Goal: Information Seeking & Learning: Learn about a topic

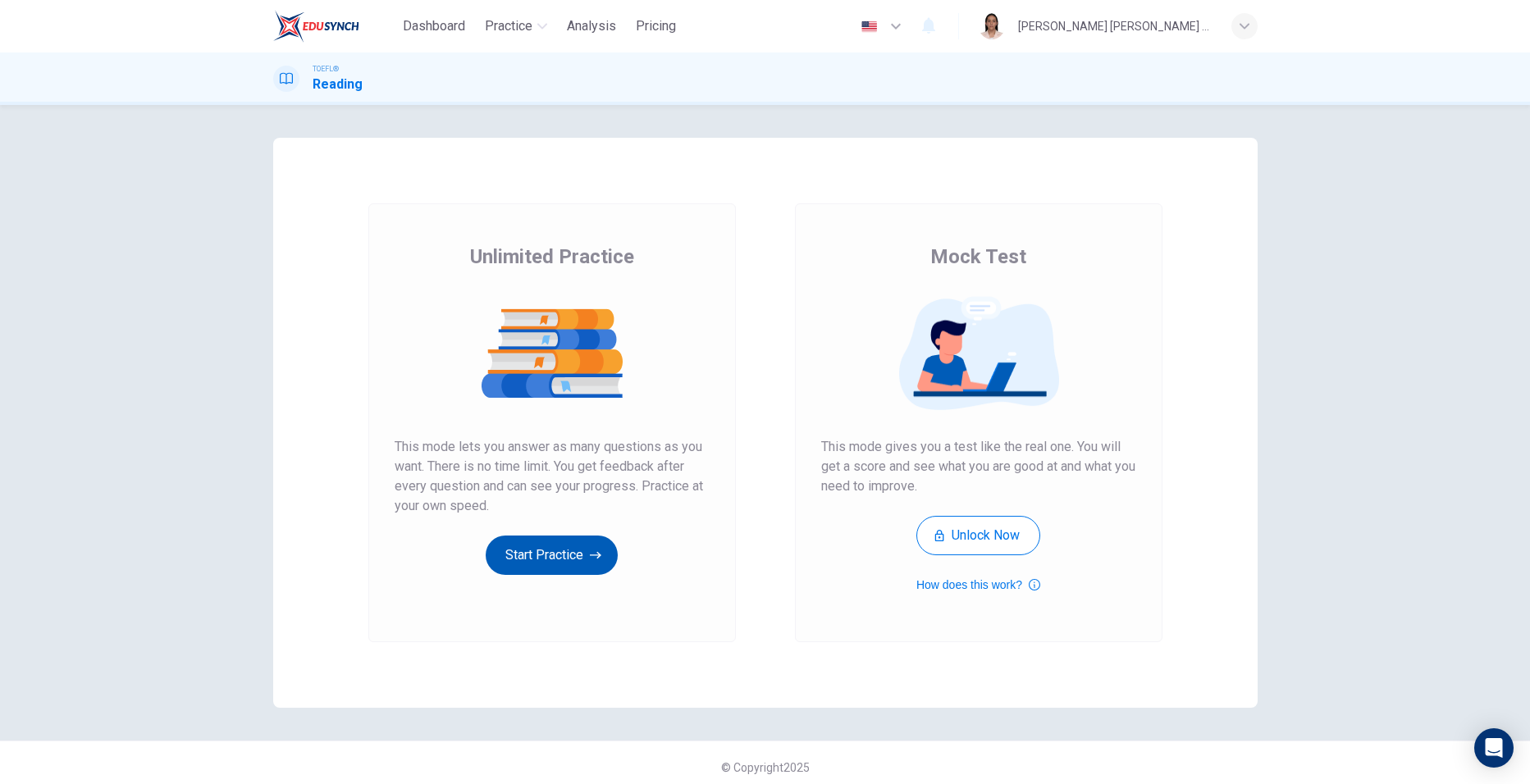
click at [530, 552] on button "Start Practice" at bounding box center [552, 556] width 132 height 40
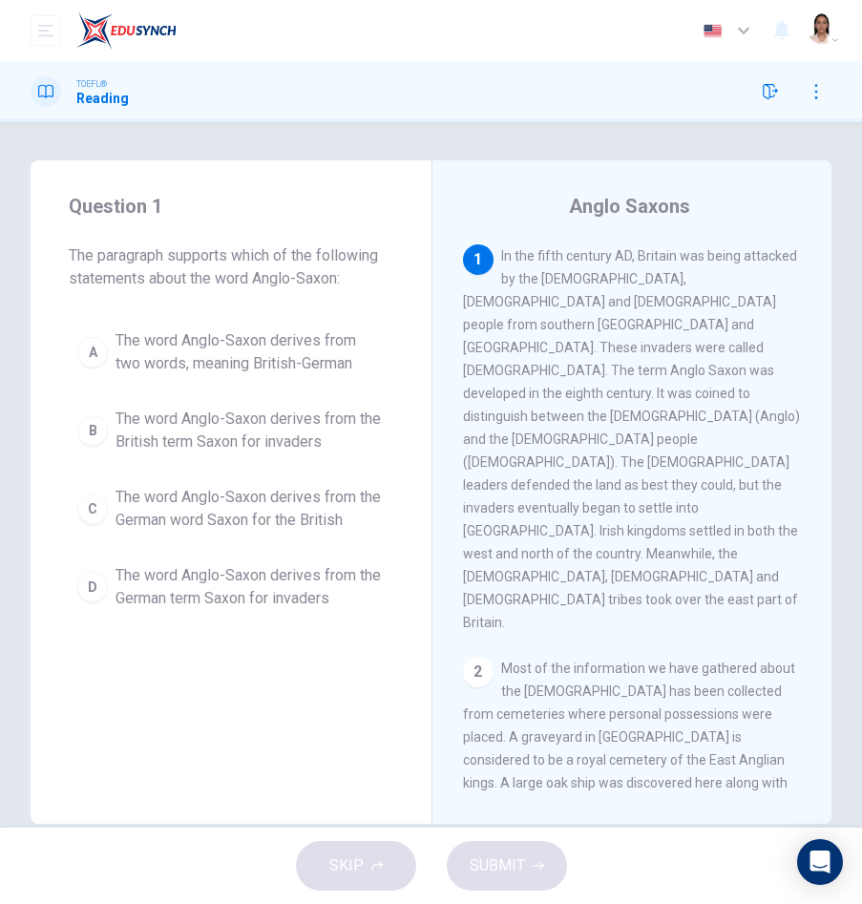
drag, startPoint x: 602, startPoint y: 322, endPoint x: 632, endPoint y: 352, distance: 43.2
click at [632, 352] on span "In the fifth century AD, Britain was being attacked by the [DEMOGRAPHIC_DATA], …" at bounding box center [631, 439] width 337 height 382
click at [92, 353] on div "A" at bounding box center [92, 352] width 31 height 31
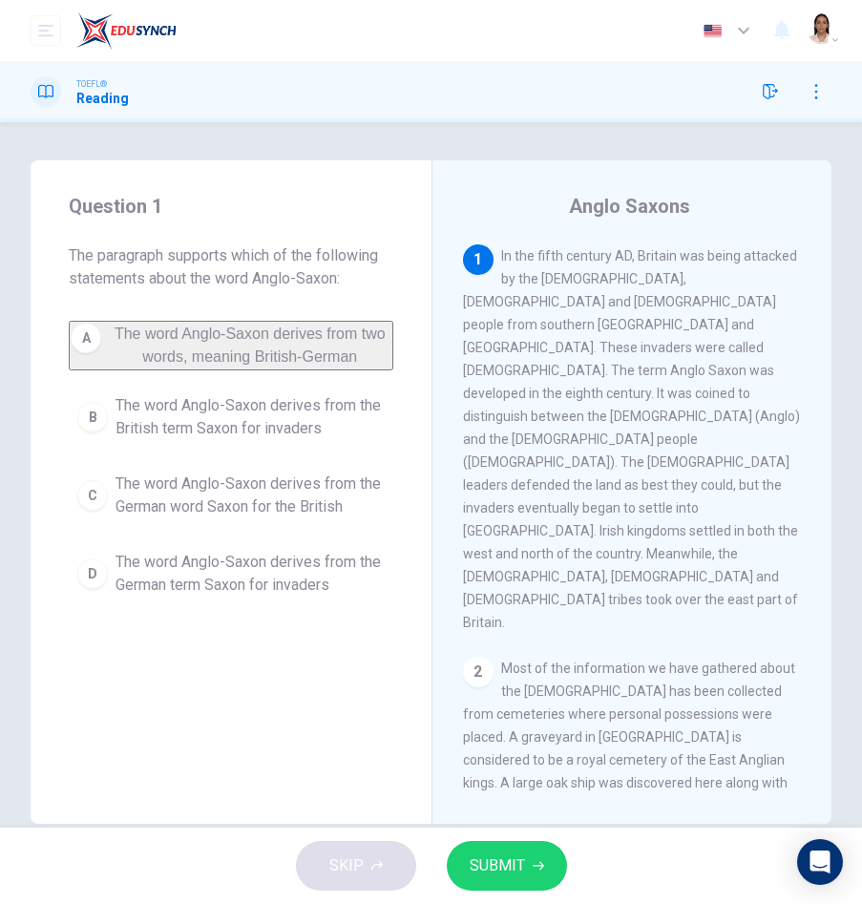
click at [501, 873] on span "SUBMIT" at bounding box center [497, 866] width 55 height 27
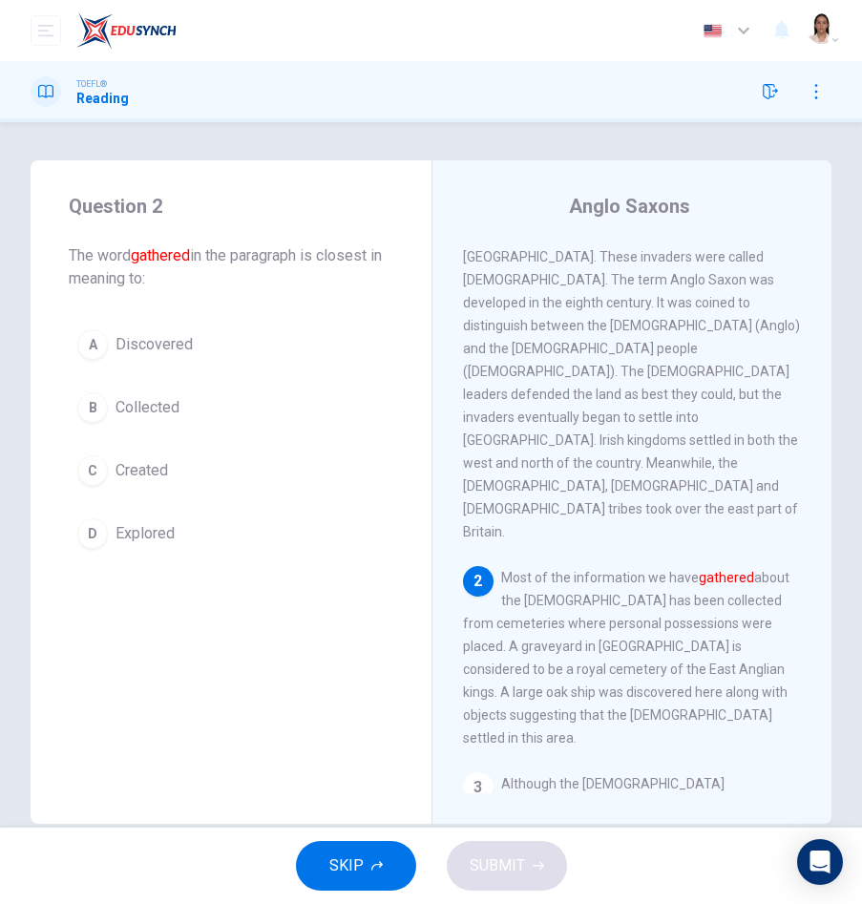
scroll to position [100, 0]
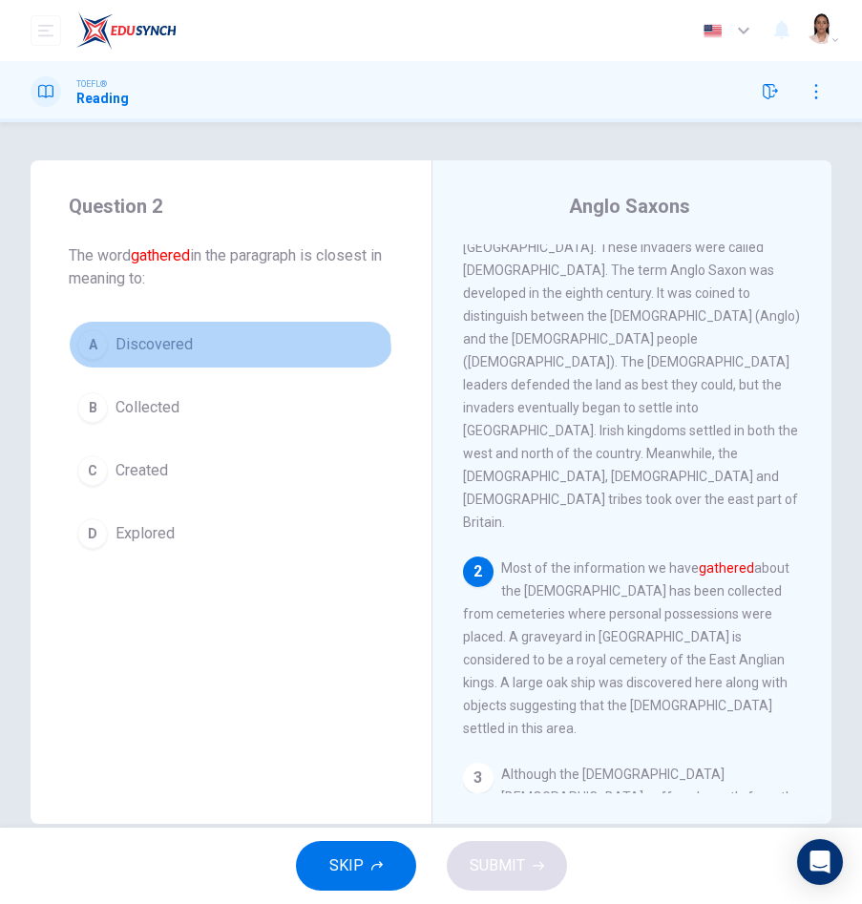
click at [94, 360] on button "A Discovered" at bounding box center [231, 345] width 325 height 48
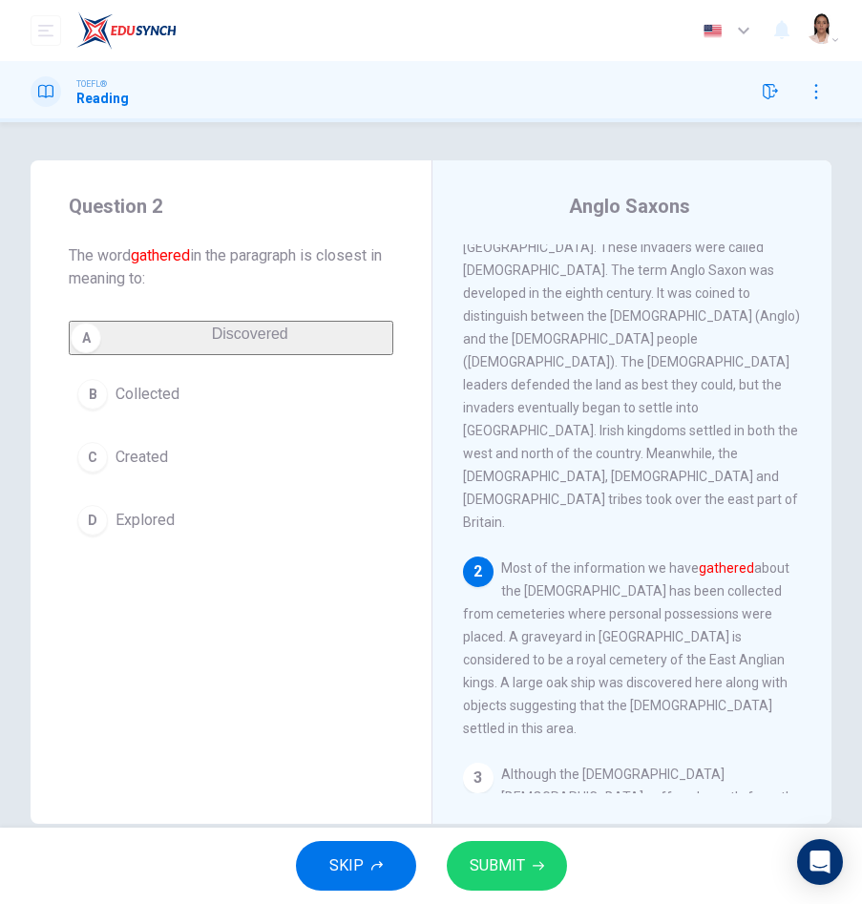
click at [495, 868] on span "SUBMIT" at bounding box center [497, 866] width 55 height 27
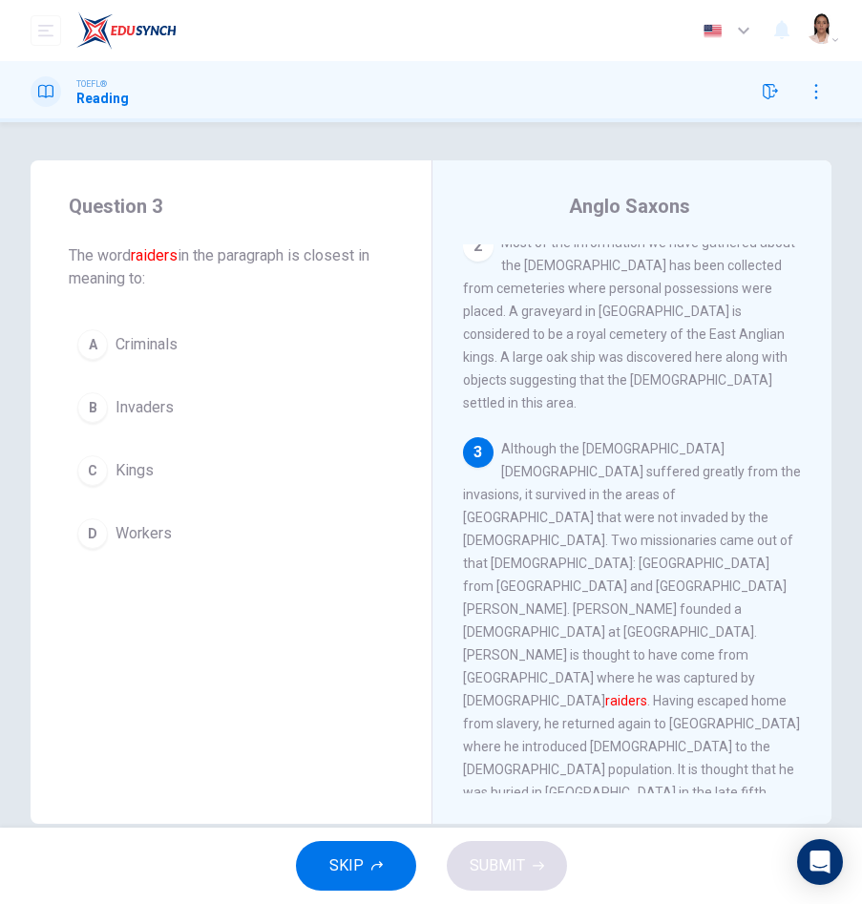
scroll to position [467, 0]
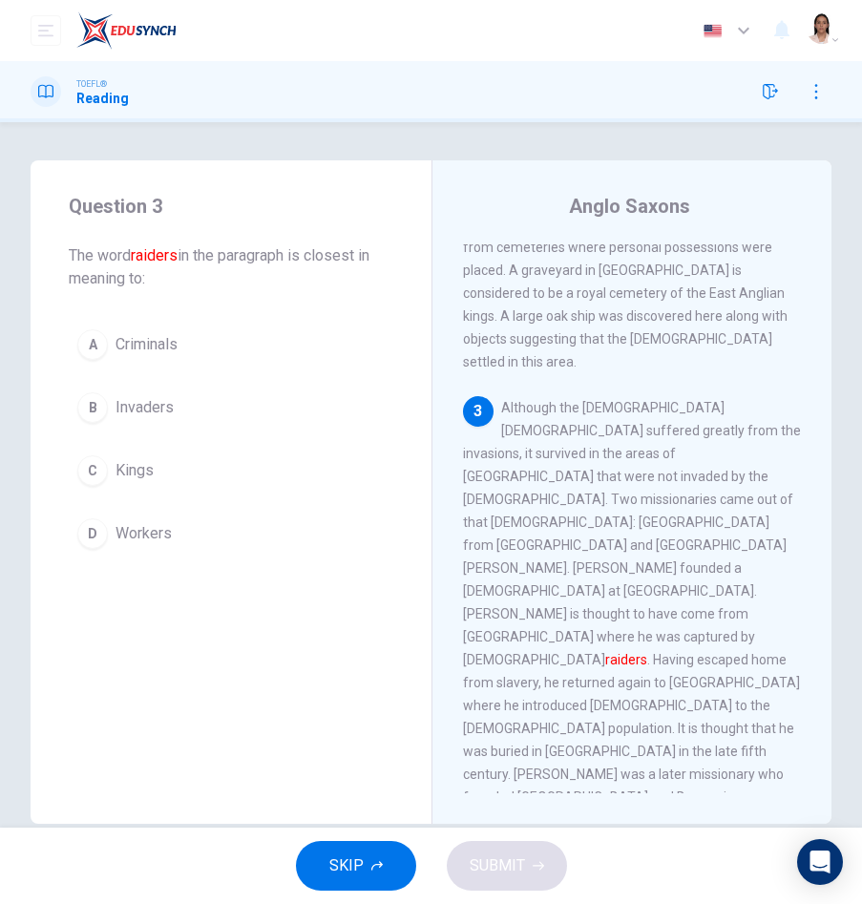
click at [85, 350] on div "A" at bounding box center [92, 344] width 31 height 31
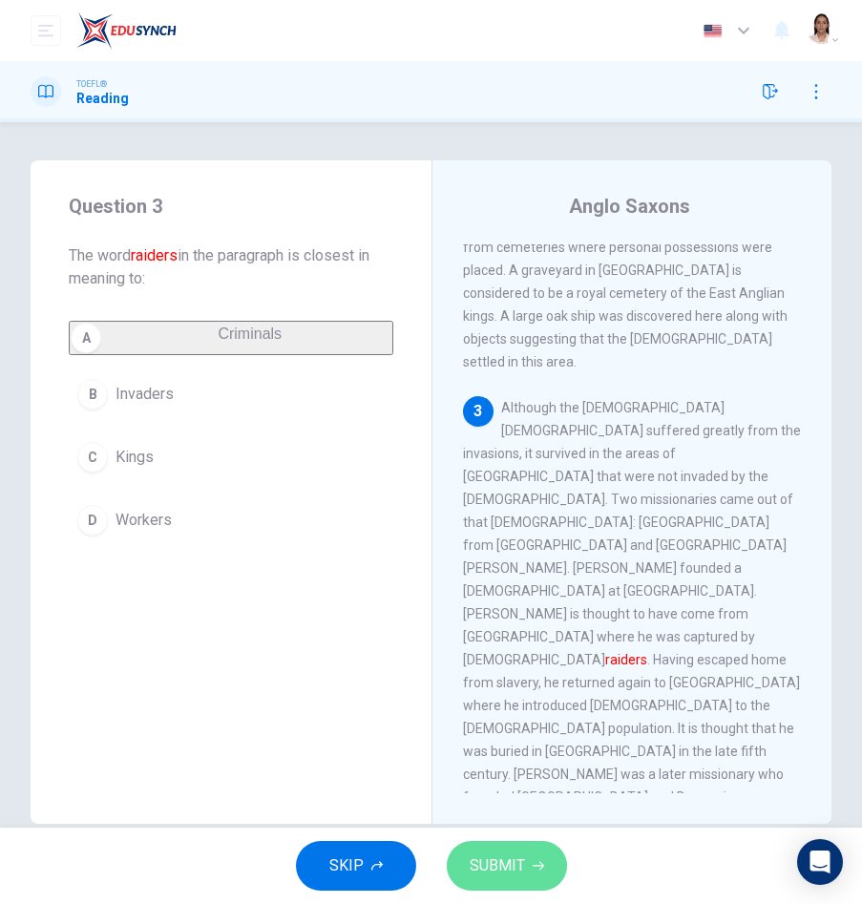
click at [502, 875] on span "SUBMIT" at bounding box center [497, 866] width 55 height 27
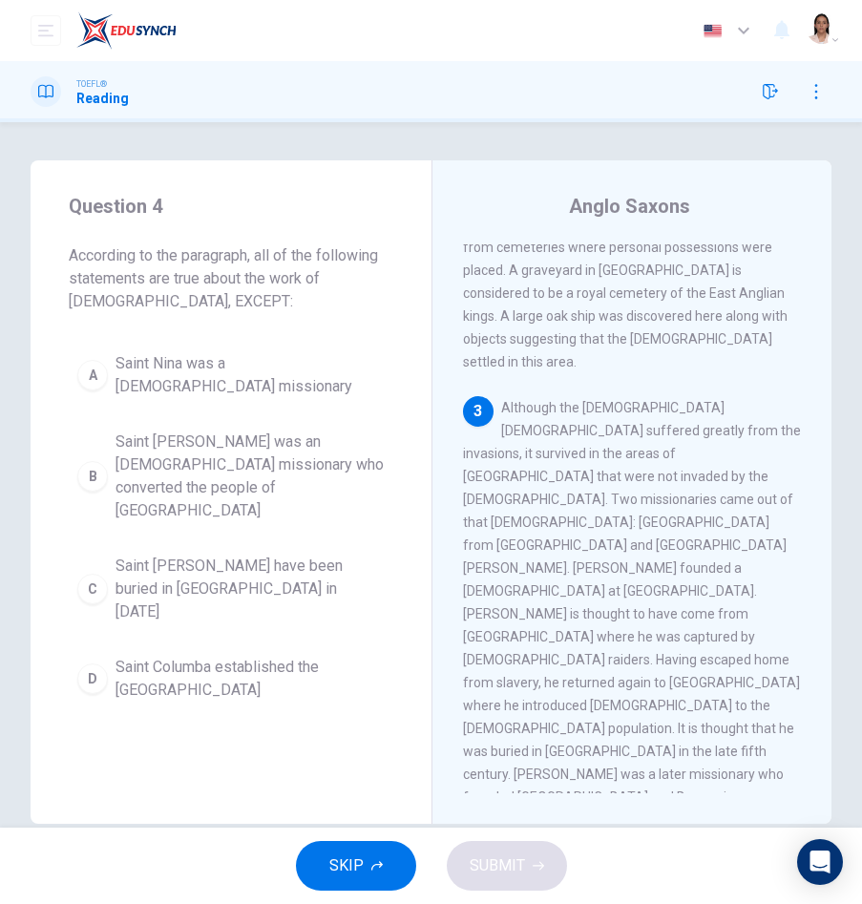
scroll to position [481, 0]
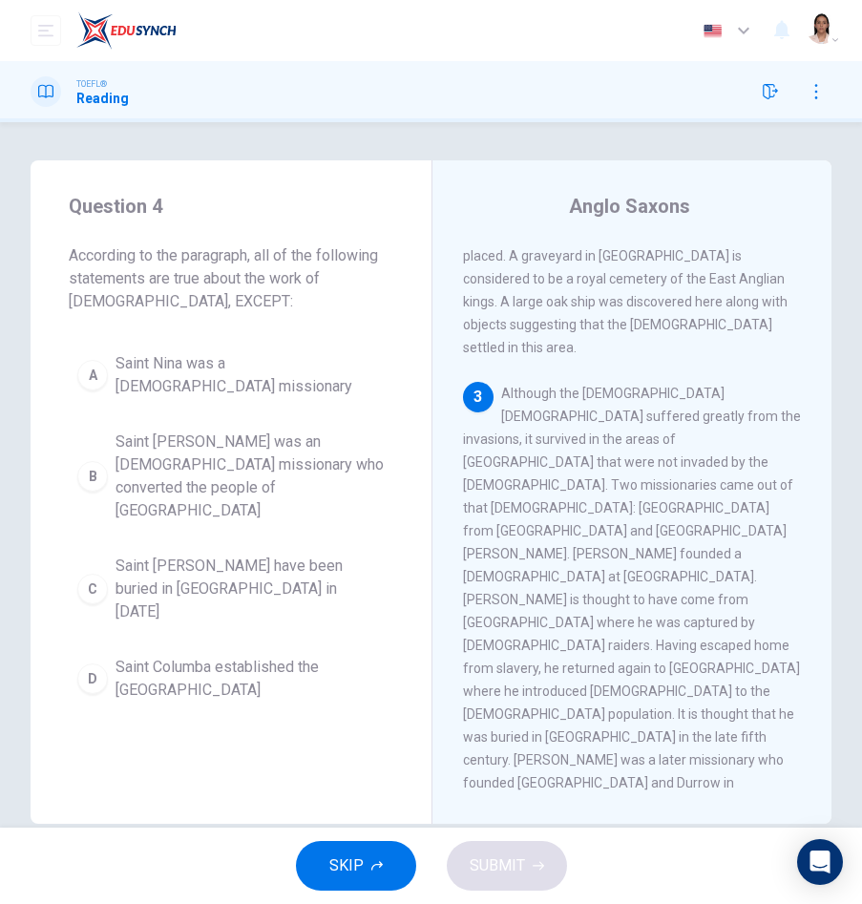
drag, startPoint x: 273, startPoint y: 276, endPoint x: 145, endPoint y: 292, distance: 129.0
click at [145, 292] on span "According to the paragraph, all of the following statements are true about the …" at bounding box center [231, 278] width 325 height 69
click at [89, 574] on div "C" at bounding box center [92, 589] width 31 height 31
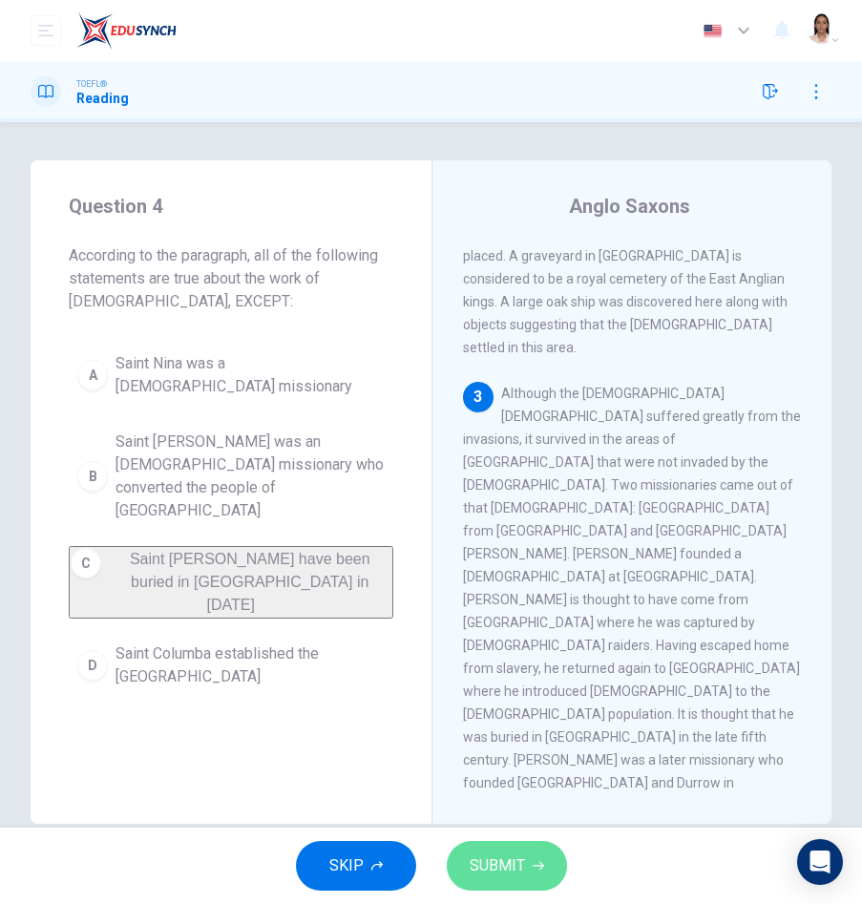
click at [527, 869] on button "SUBMIT" at bounding box center [507, 866] width 120 height 50
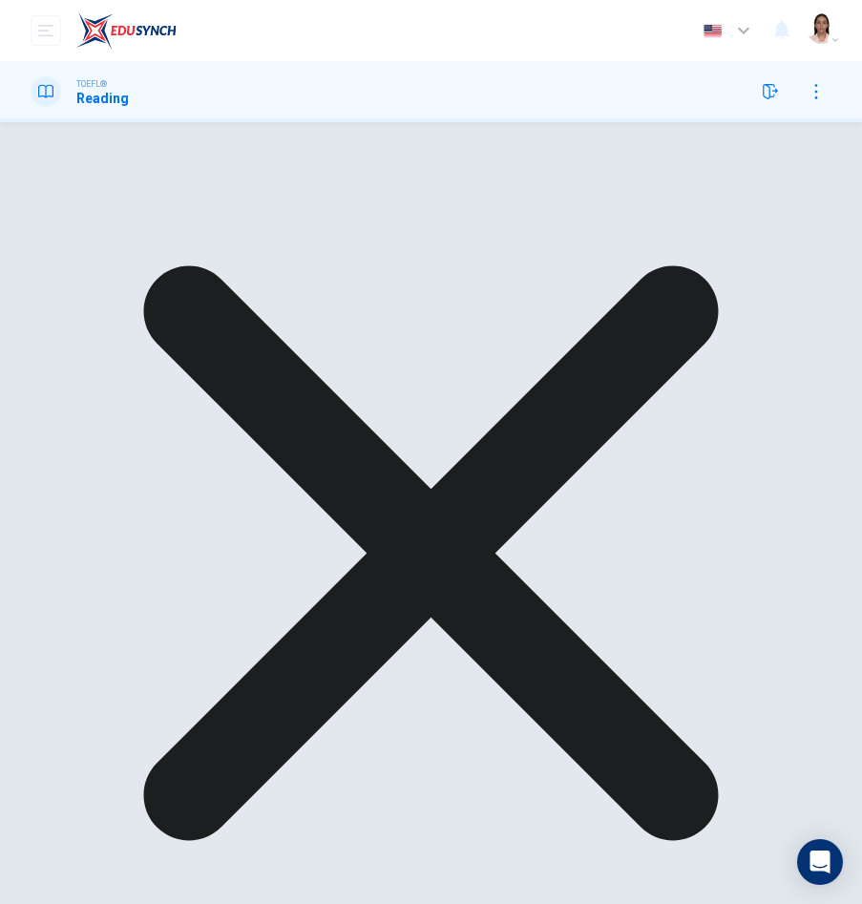
drag, startPoint x: 650, startPoint y: 462, endPoint x: 547, endPoint y: 428, distance: 108.7
click at [547, 428] on div "3 Although the [DEMOGRAPHIC_DATA] [DEMOGRAPHIC_DATA] suffered greatly from the …" at bounding box center [633, 634] width 340 height 504
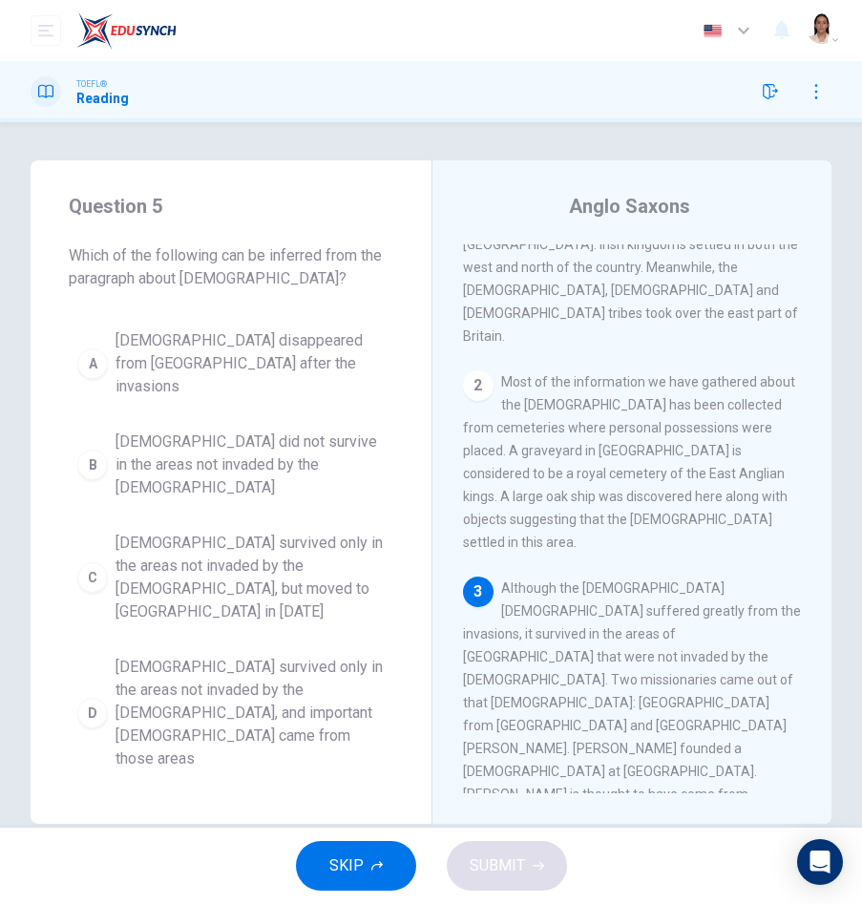
scroll to position [382, 0]
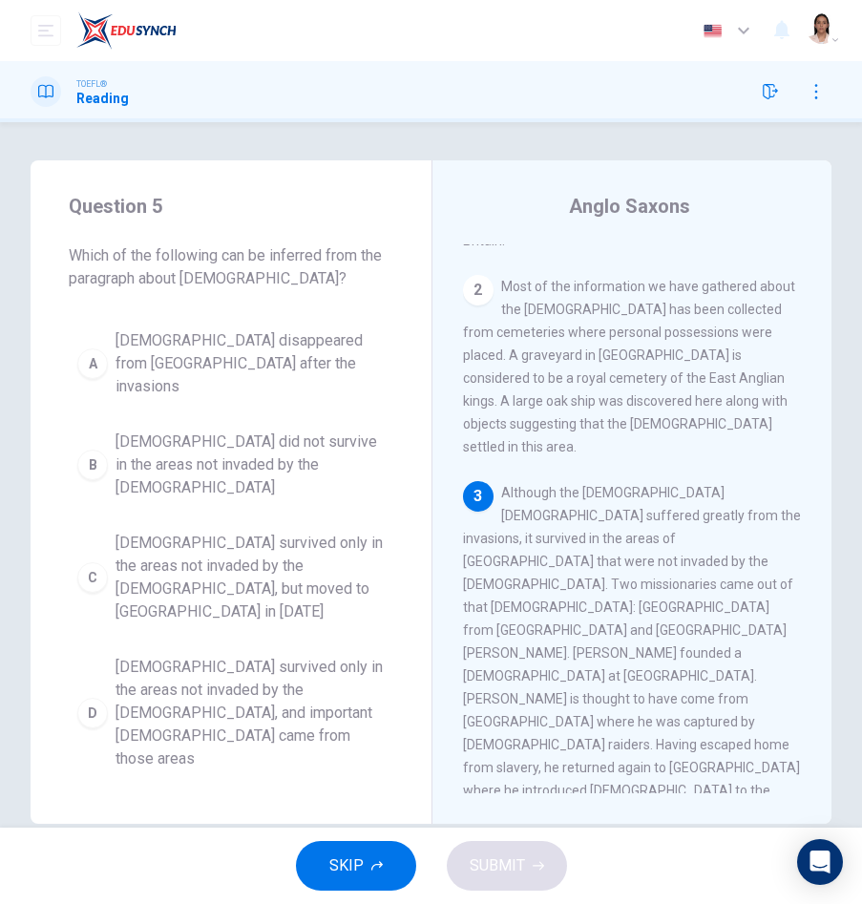
click at [106, 647] on button "D [DEMOGRAPHIC_DATA] survived only in the areas not invaded by the [DEMOGRAPHIC…" at bounding box center [231, 713] width 325 height 132
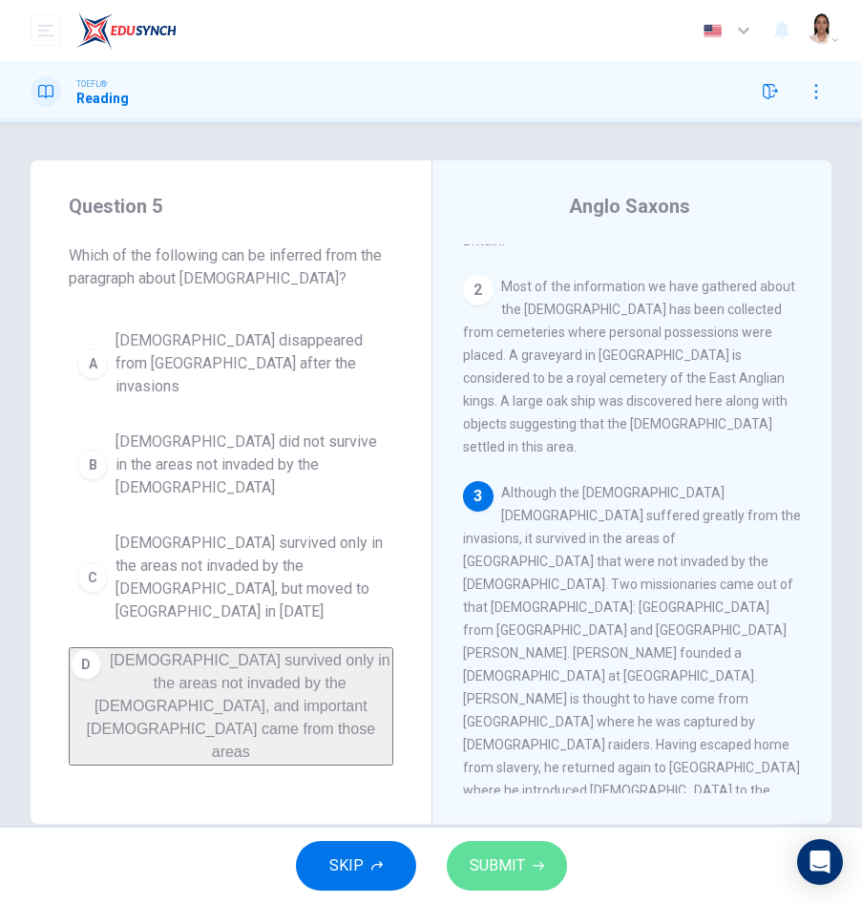
click at [515, 863] on span "SUBMIT" at bounding box center [497, 866] width 55 height 27
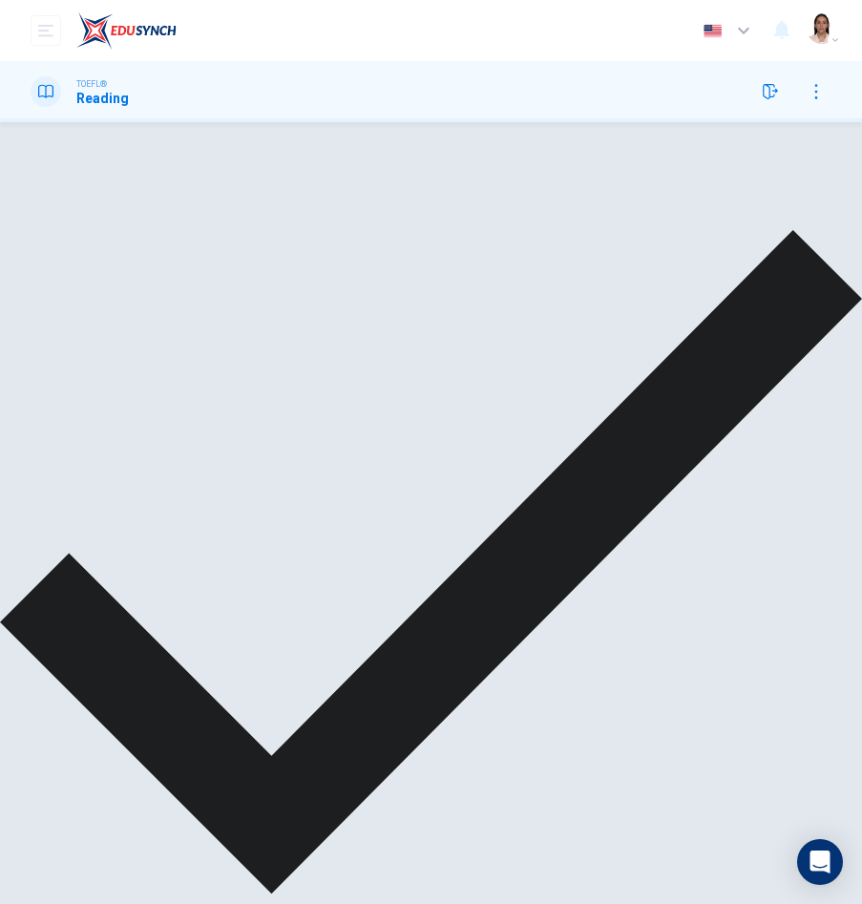
scroll to position [34, 0]
drag, startPoint x: 672, startPoint y: 860, endPoint x: 657, endPoint y: 847, distance: 20.3
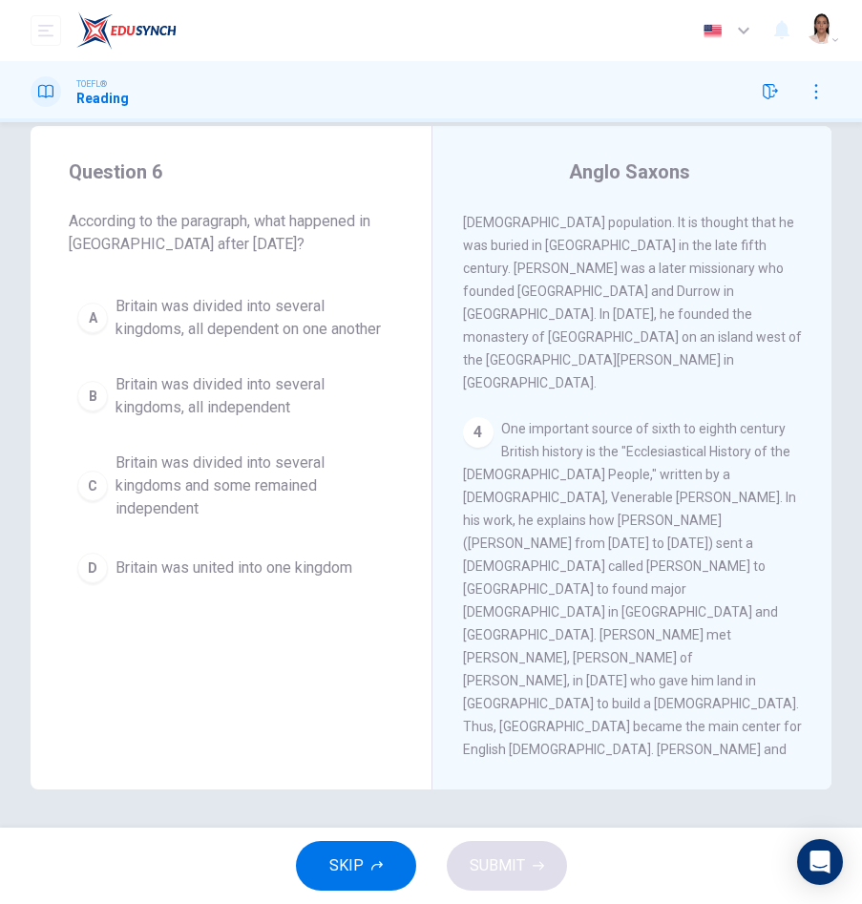
scroll to position [994, 0]
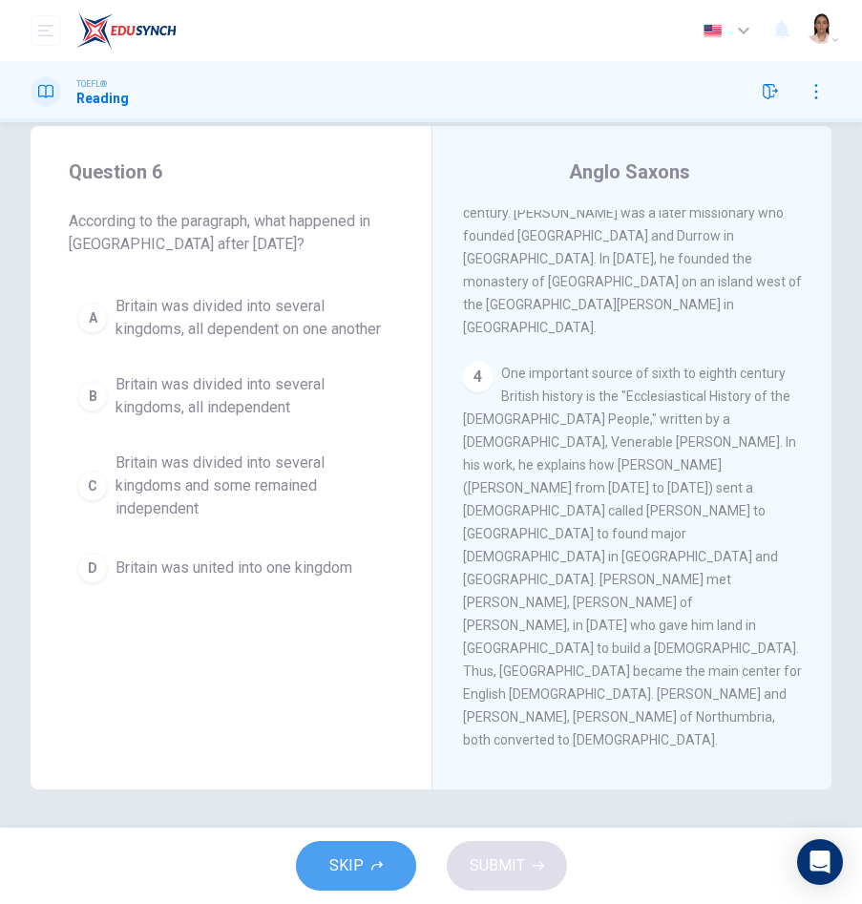
click at [375, 859] on button "SKIP" at bounding box center [356, 866] width 120 height 50
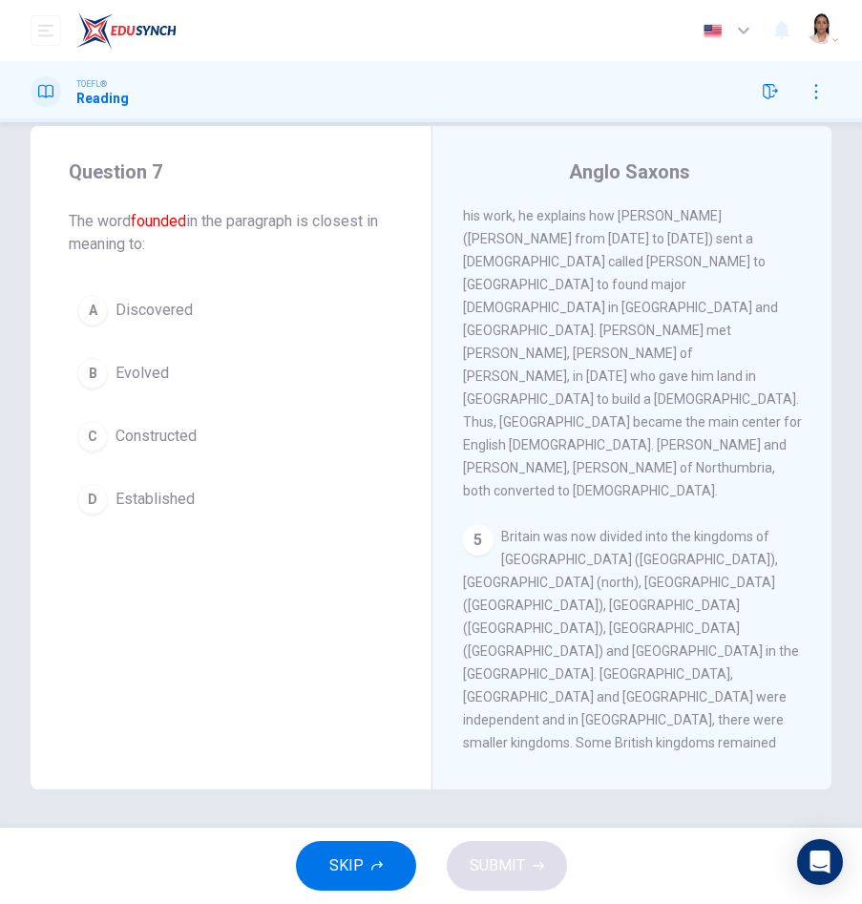
scroll to position [1246, 0]
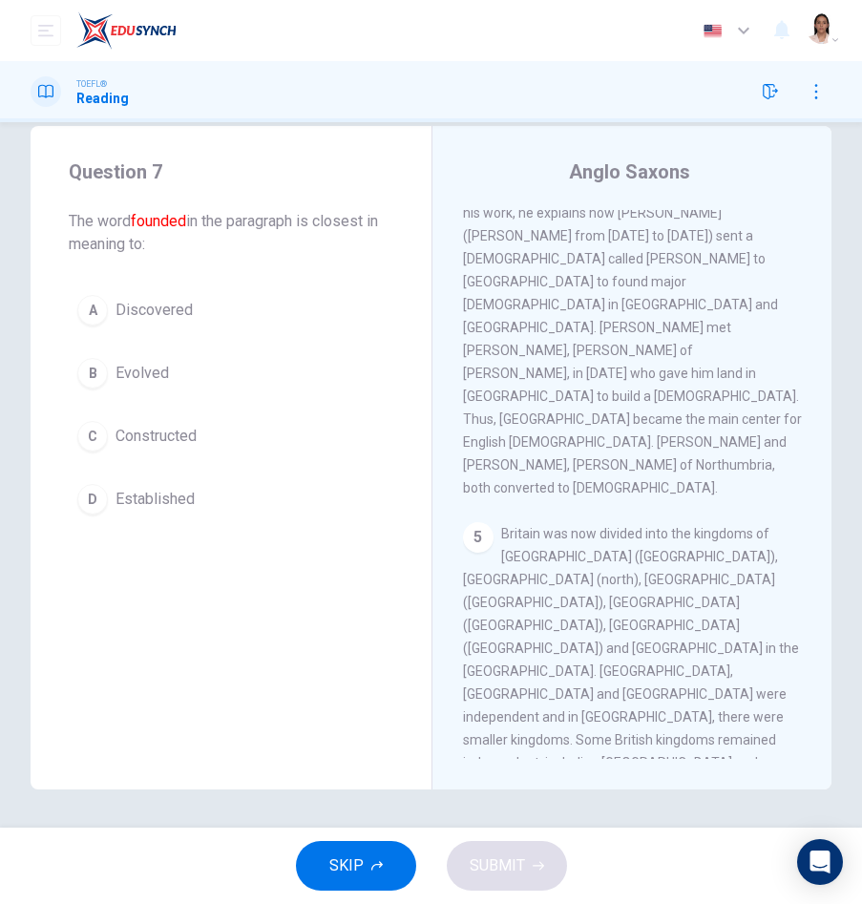
click at [95, 312] on div "A" at bounding box center [92, 310] width 31 height 31
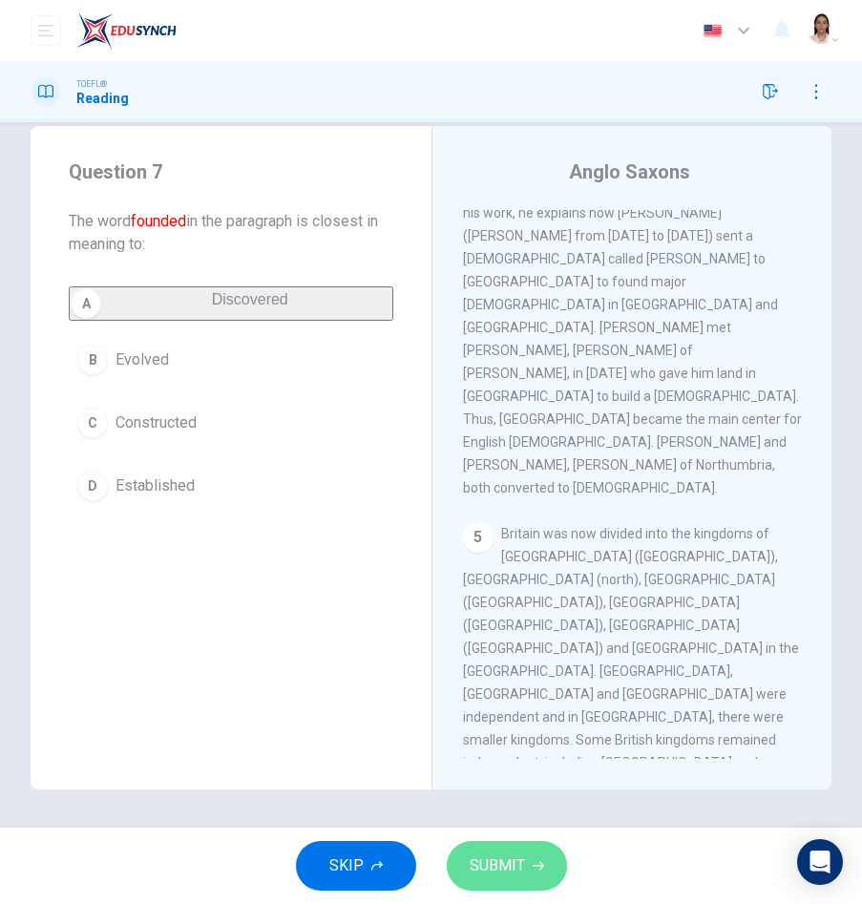
click at [516, 857] on span "SUBMIT" at bounding box center [497, 866] width 55 height 27
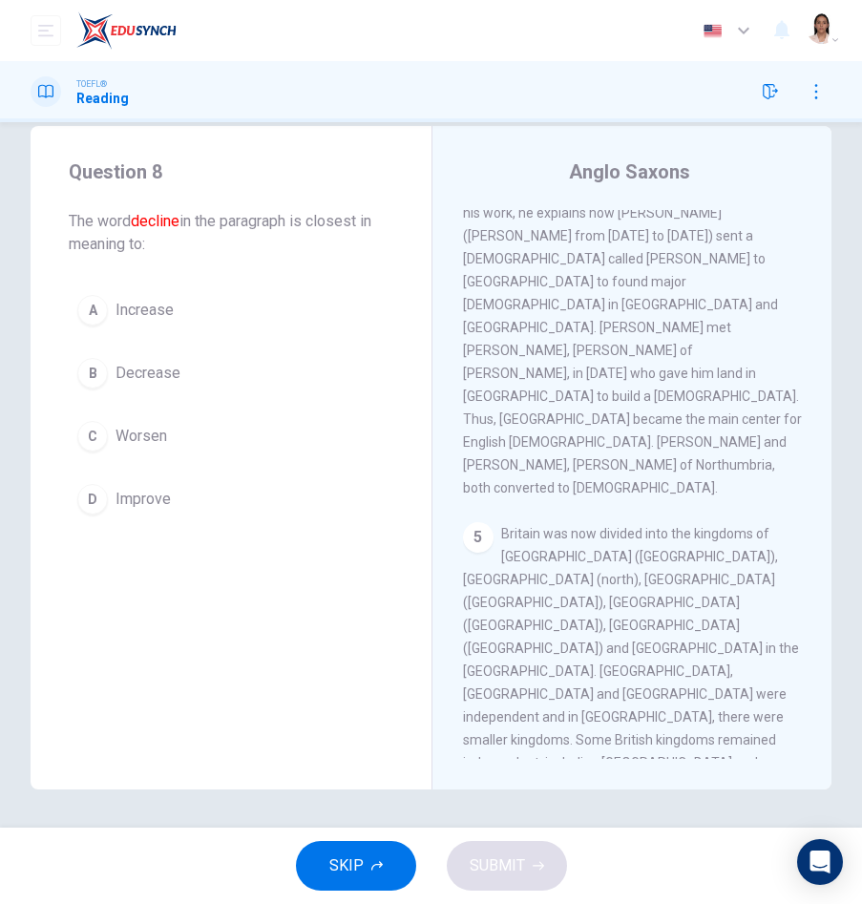
scroll to position [1307, 0]
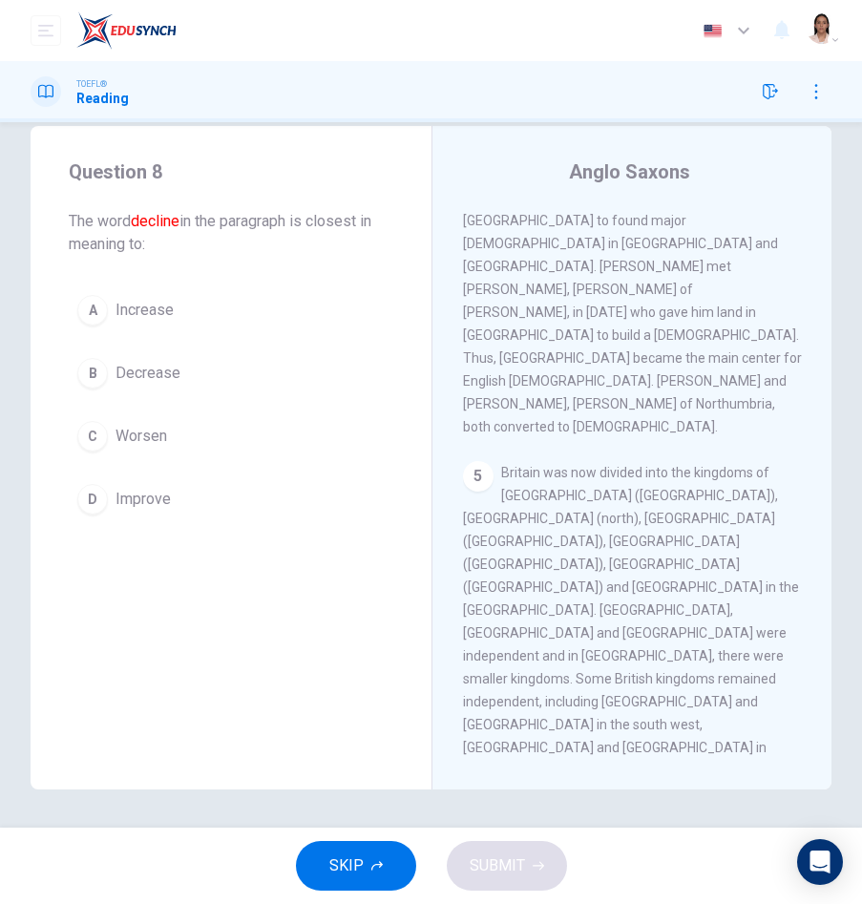
click at [92, 373] on div "B" at bounding box center [92, 373] width 31 height 31
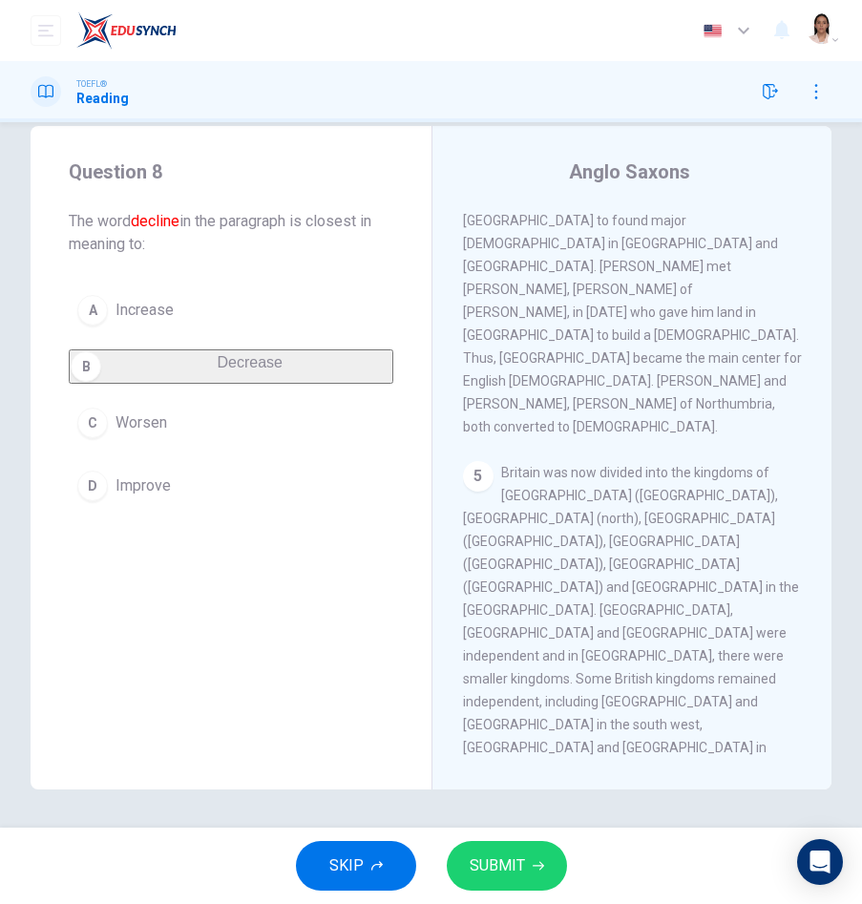
click at [505, 861] on span "SUBMIT" at bounding box center [497, 866] width 55 height 27
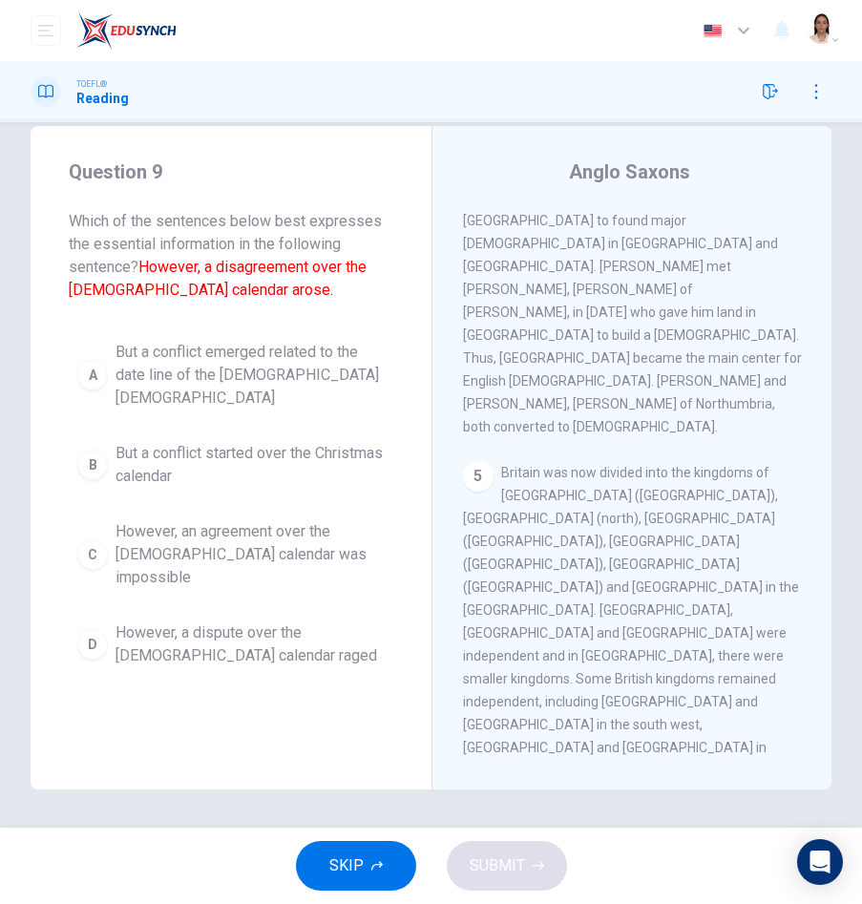
click at [362, 871] on span "SKIP" at bounding box center [346, 866] width 34 height 27
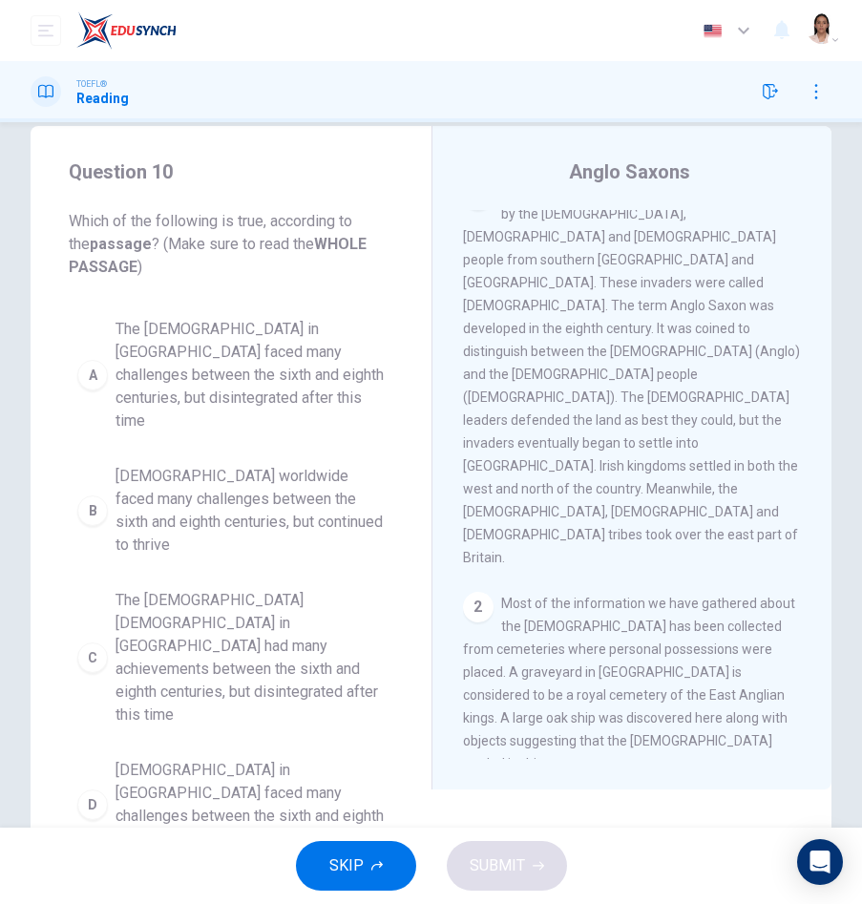
scroll to position [0, 0]
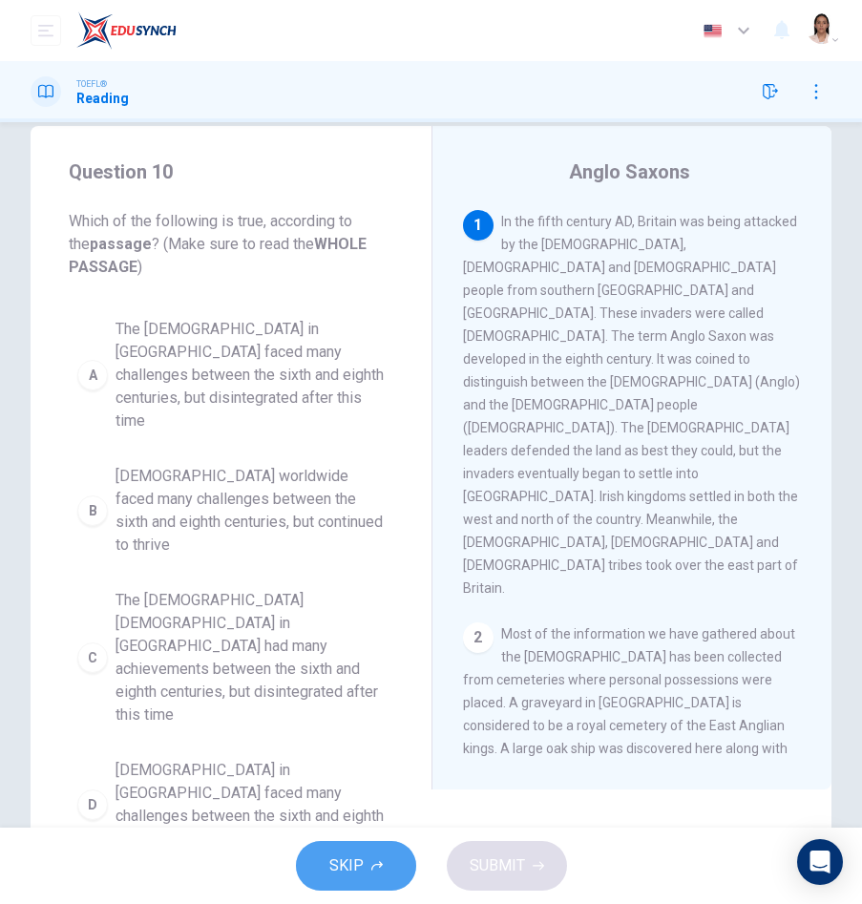
click at [376, 862] on icon "button" at bounding box center [376, 865] width 11 height 11
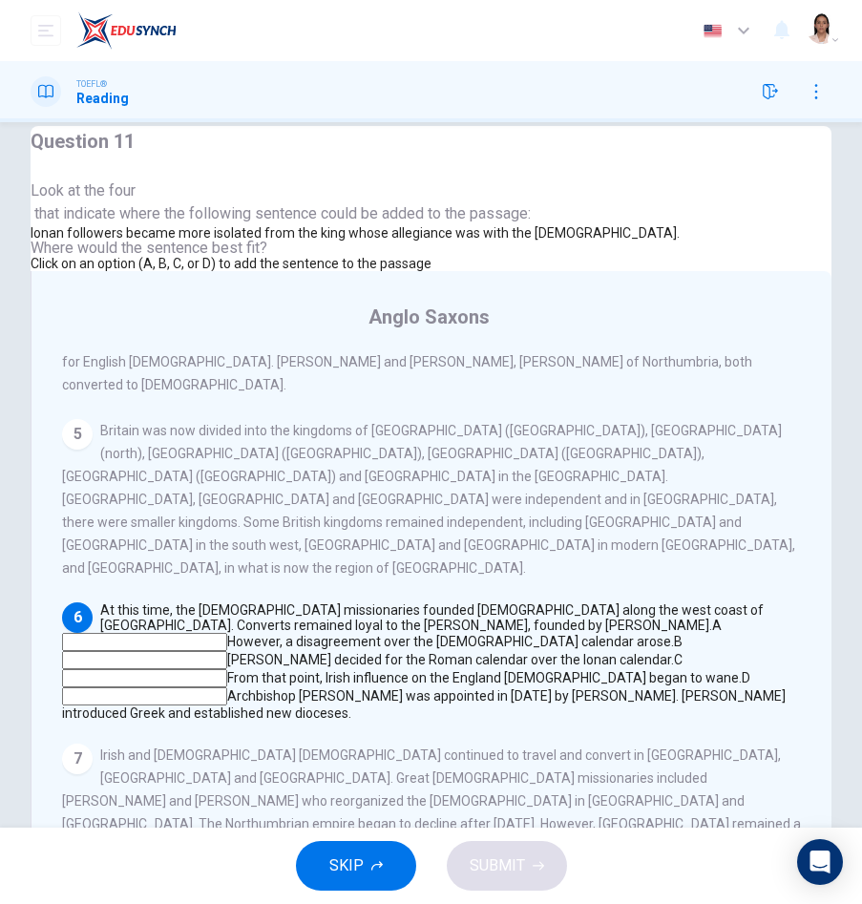
scroll to position [1300, 0]
click at [362, 863] on span "SKIP" at bounding box center [346, 866] width 34 height 27
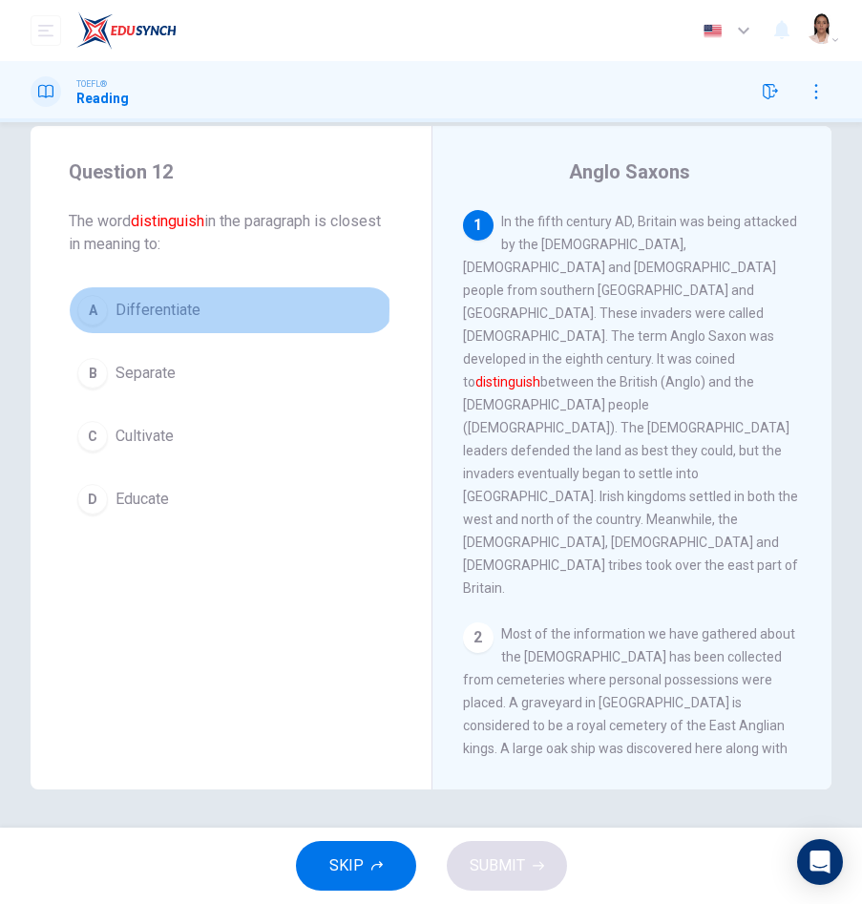
click at [96, 308] on div "A" at bounding box center [92, 310] width 31 height 31
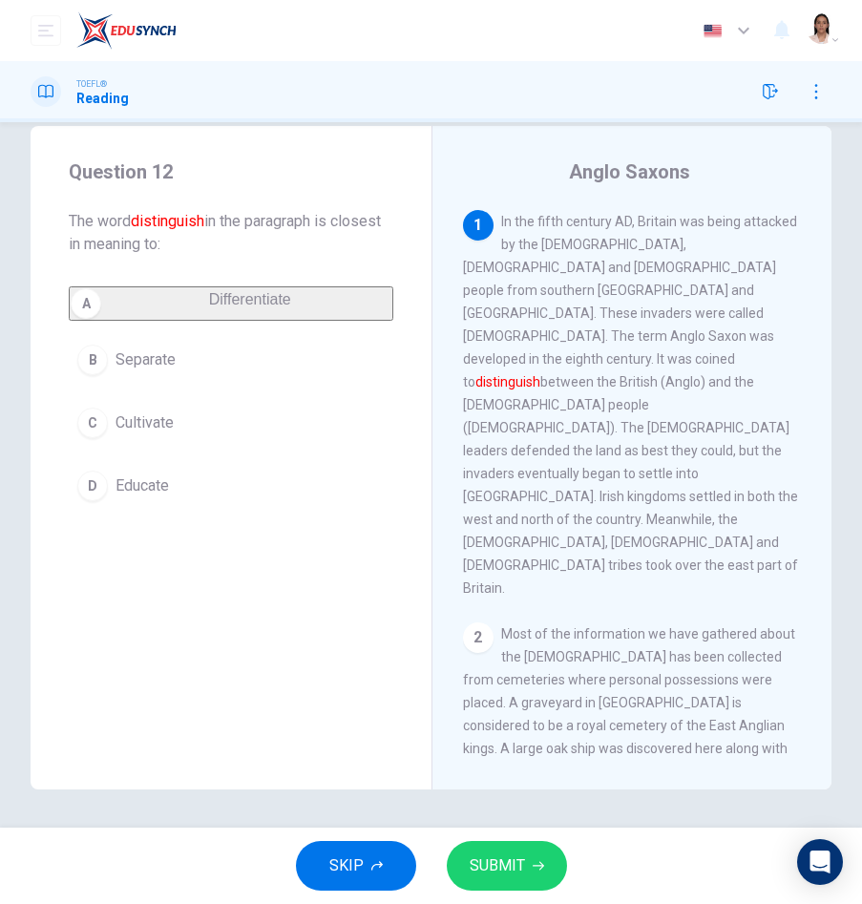
click at [501, 860] on span "SUBMIT" at bounding box center [497, 866] width 55 height 27
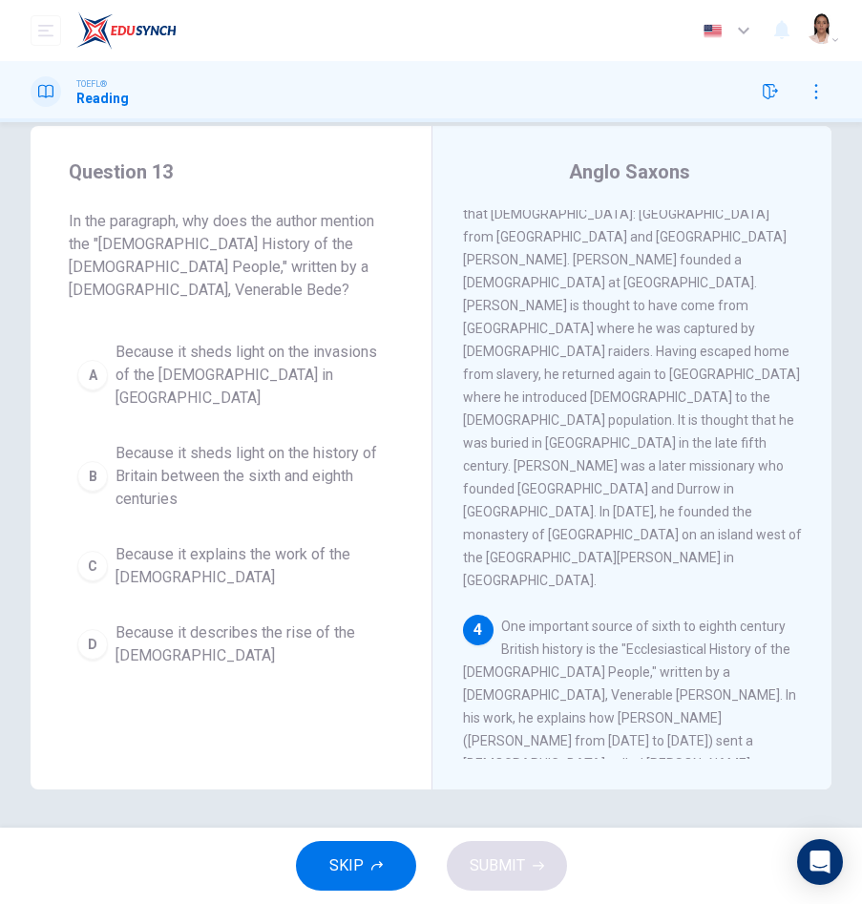
scroll to position [742, 0]
click at [96, 461] on div "B" at bounding box center [92, 476] width 31 height 31
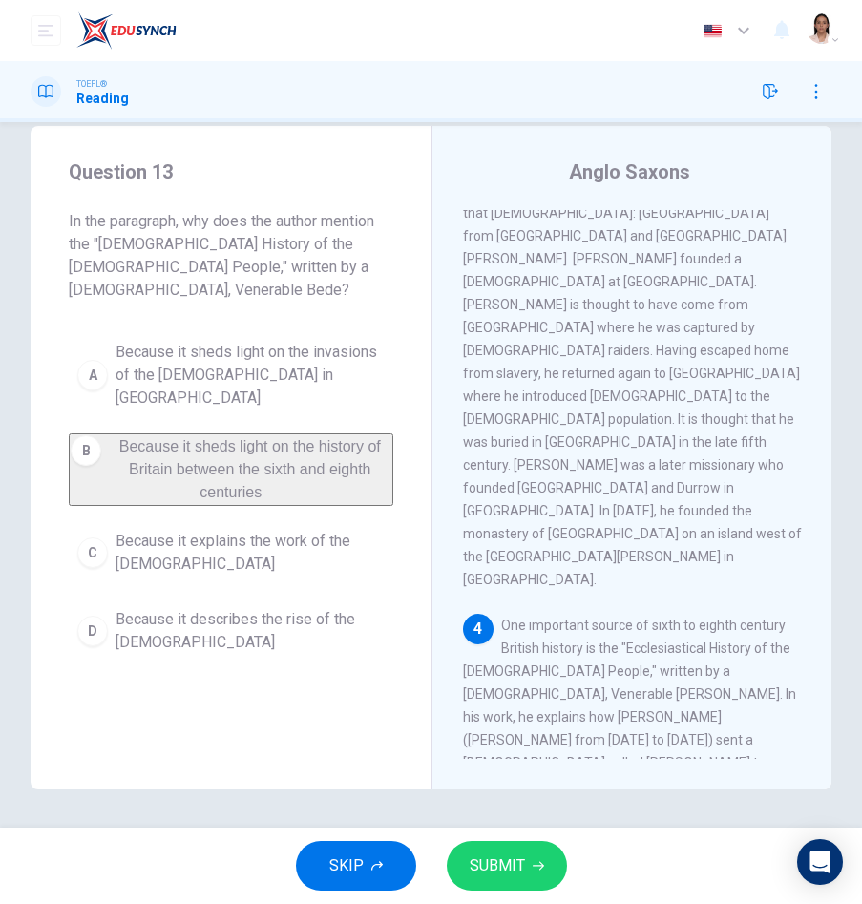
click at [499, 857] on span "SUBMIT" at bounding box center [497, 866] width 55 height 27
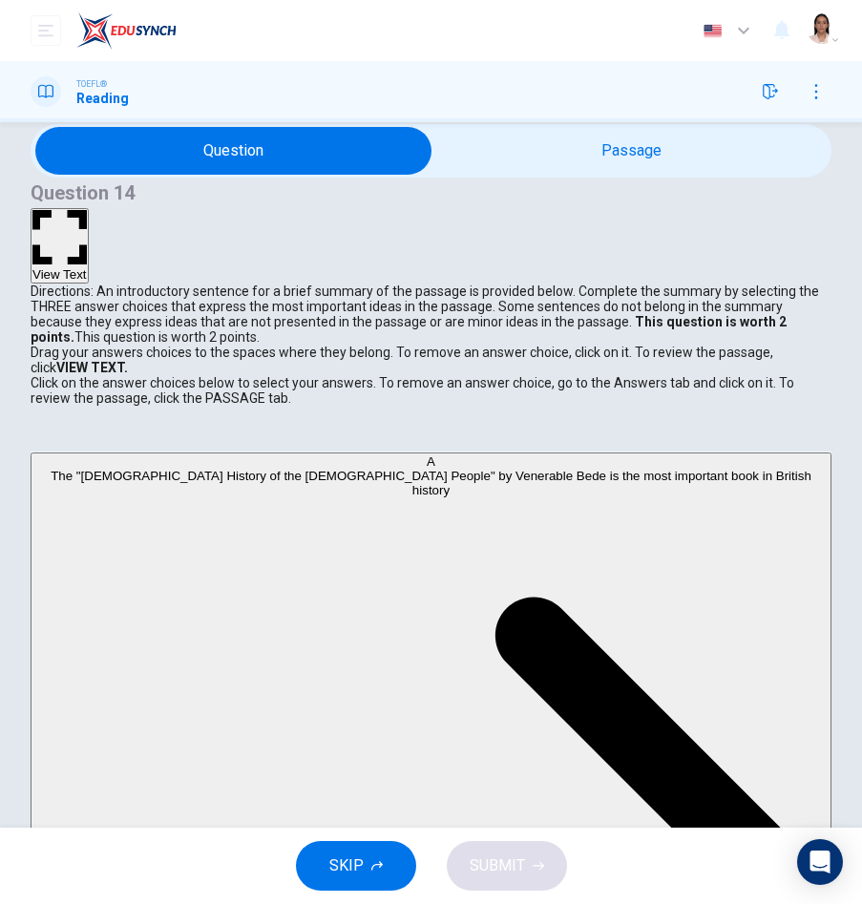
scroll to position [56, 0]
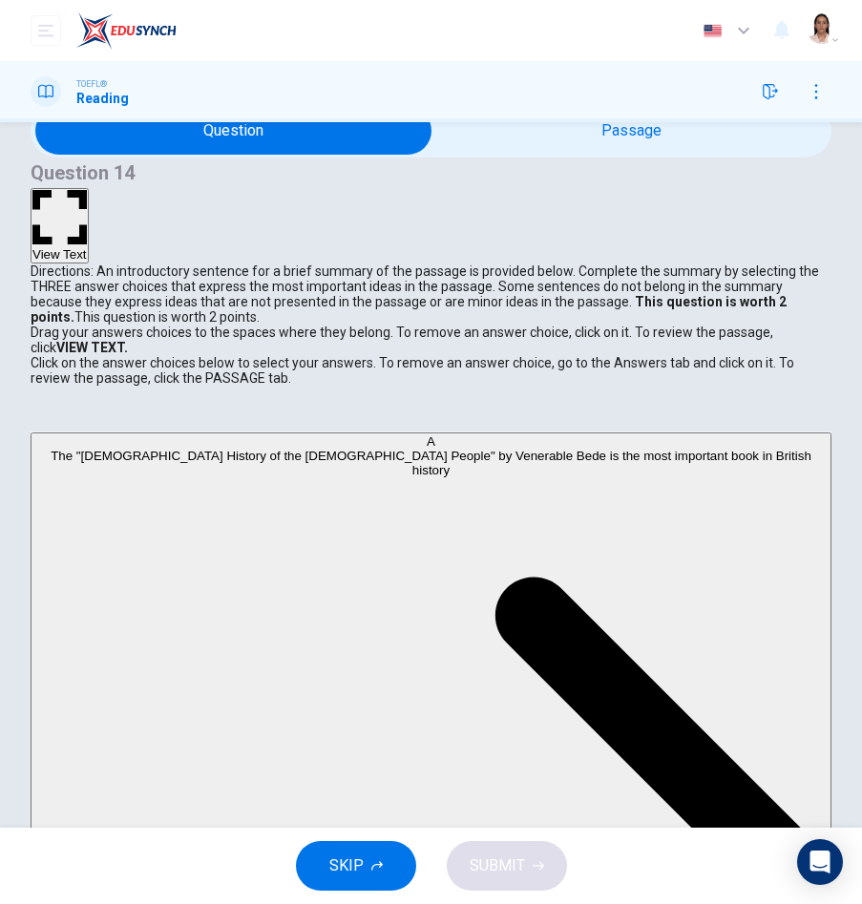
click at [363, 868] on button "SKIP" at bounding box center [356, 866] width 120 height 50
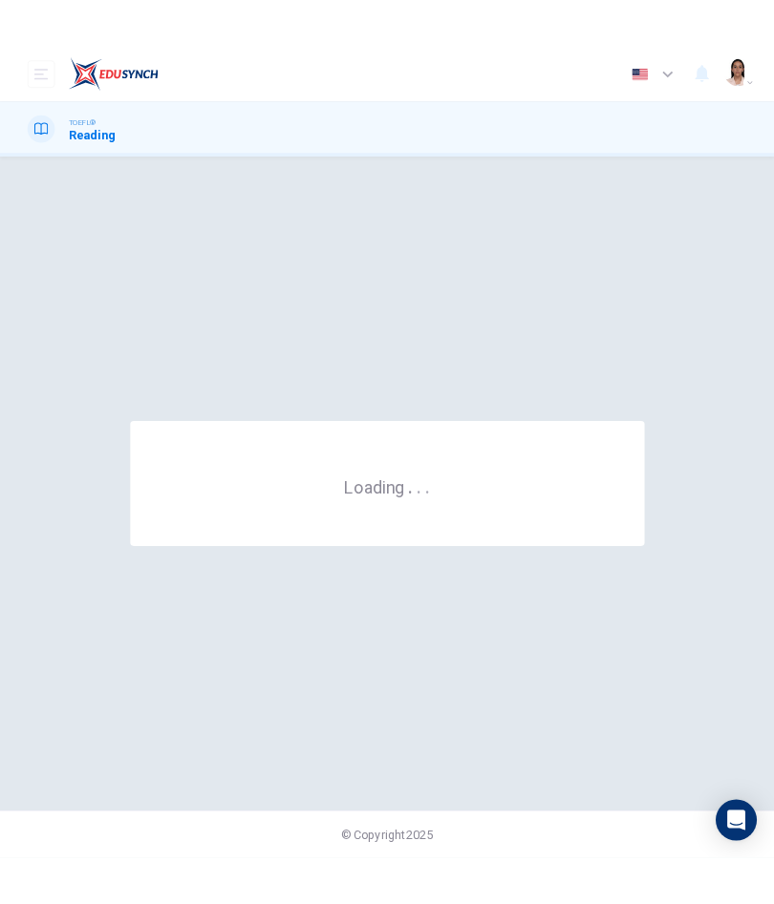
scroll to position [0, 0]
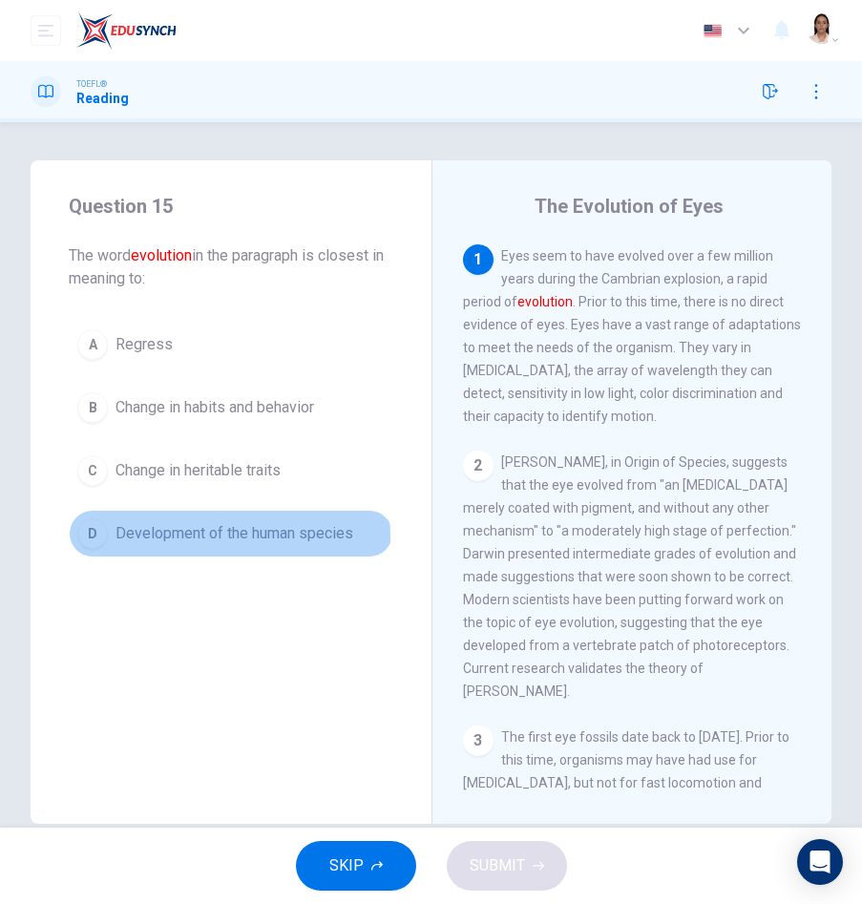
click at [96, 540] on div "D" at bounding box center [92, 534] width 31 height 31
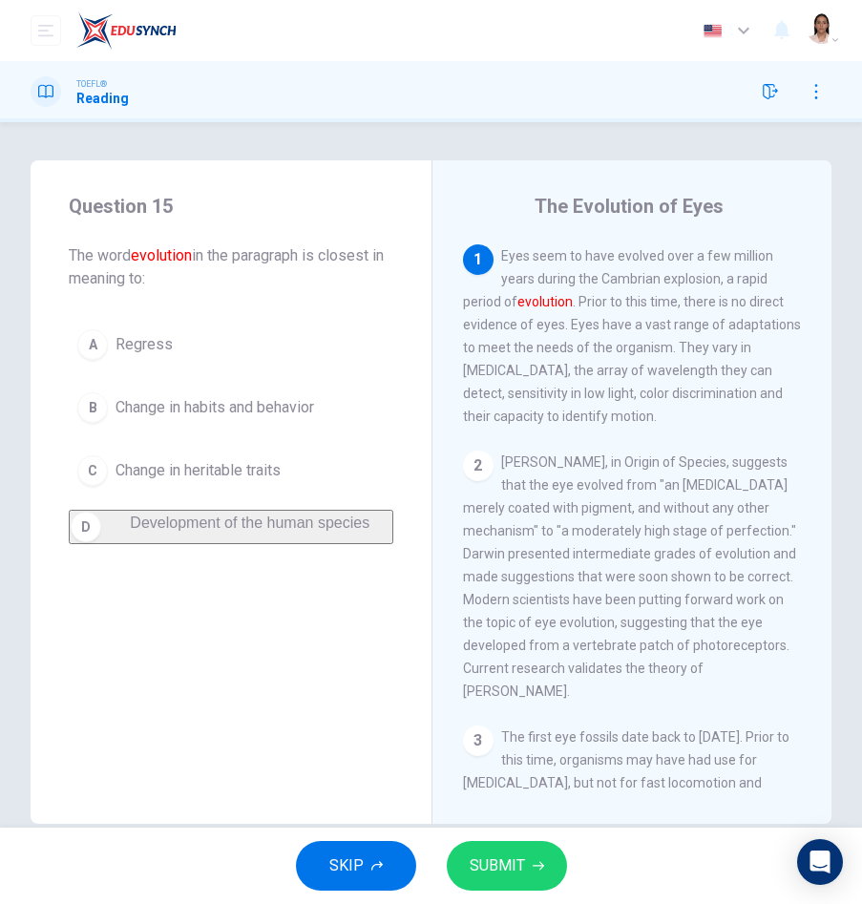
click at [494, 885] on button "SUBMIT" at bounding box center [507, 866] width 120 height 50
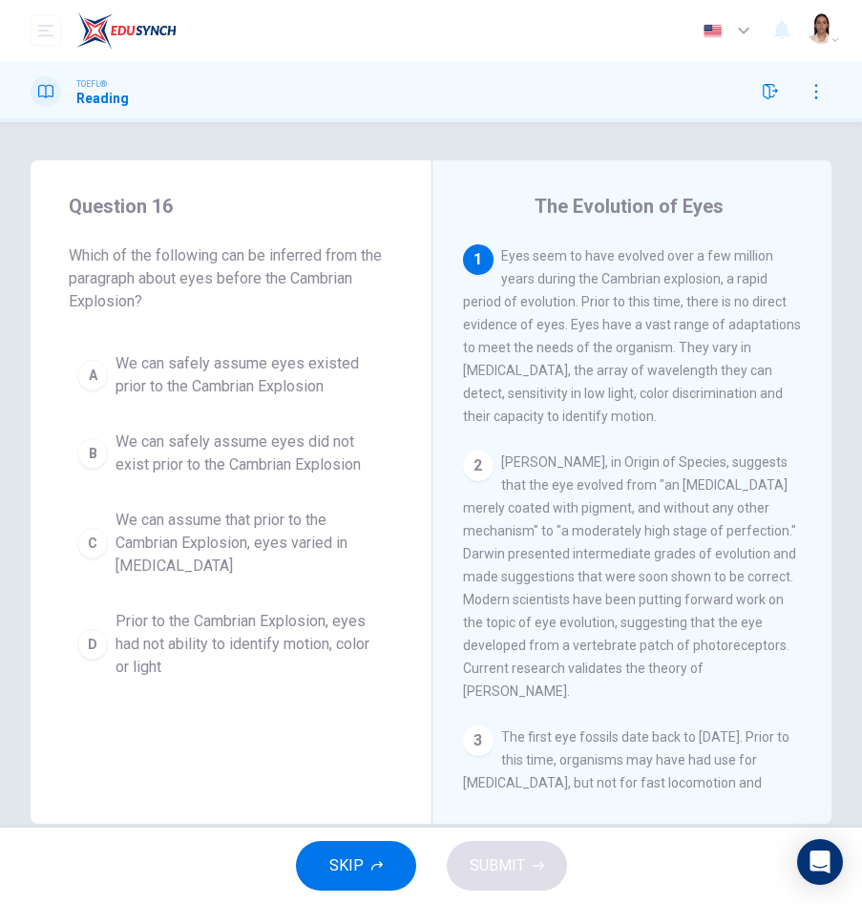
drag, startPoint x: 183, startPoint y: 283, endPoint x: 217, endPoint y: 284, distance: 33.4
click at [217, 284] on span "Which of the following can be inferred from the paragraph about eyes before the…" at bounding box center [231, 278] width 325 height 69
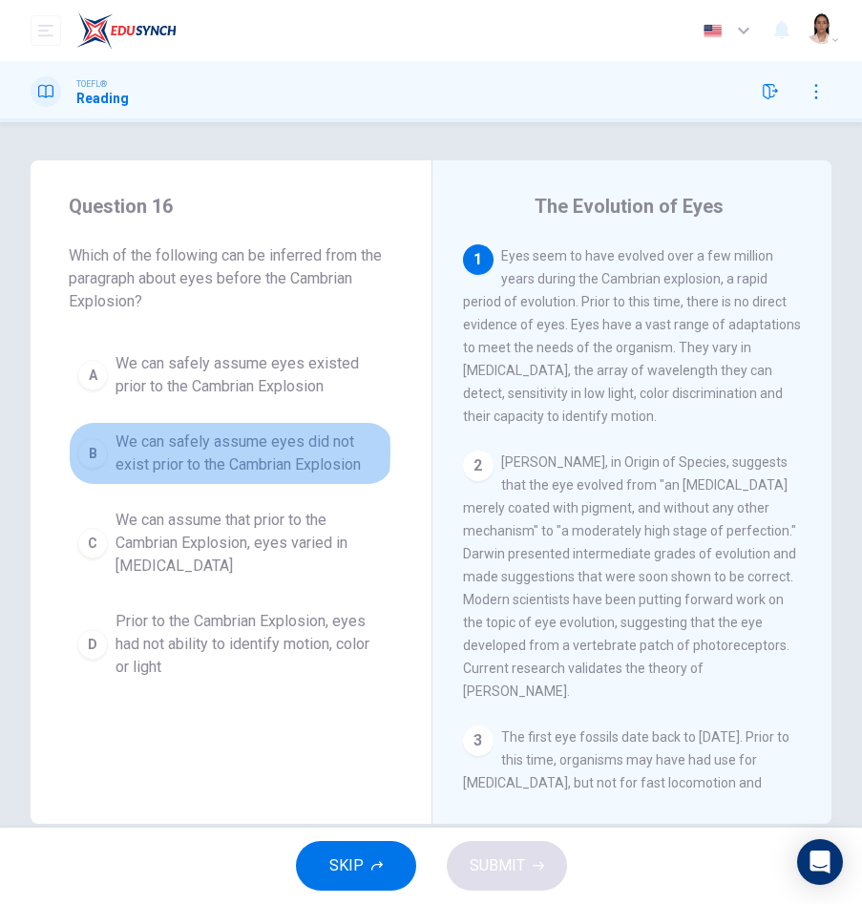
click at [93, 451] on div "B" at bounding box center [92, 453] width 31 height 31
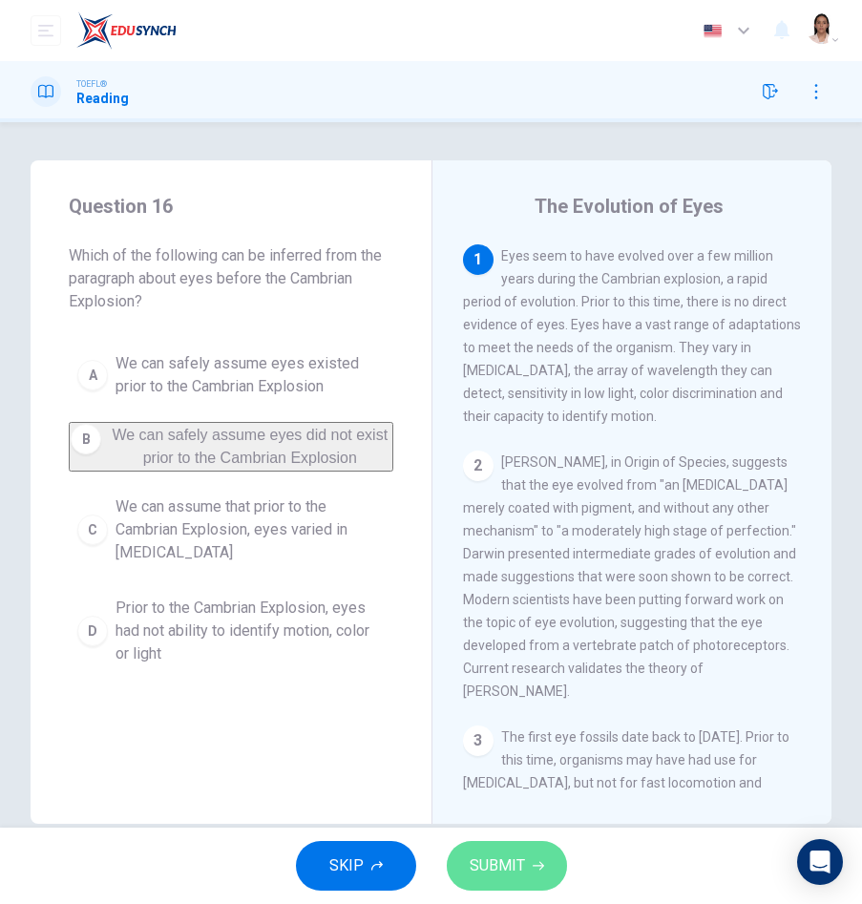
click at [523, 866] on span "SUBMIT" at bounding box center [497, 866] width 55 height 27
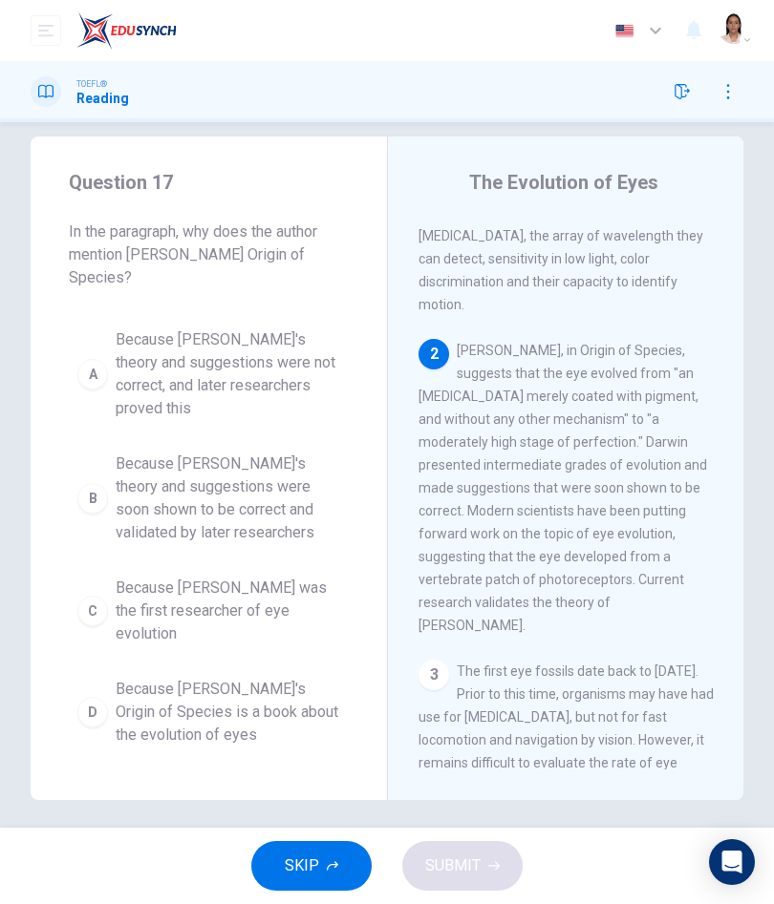
scroll to position [34, 0]
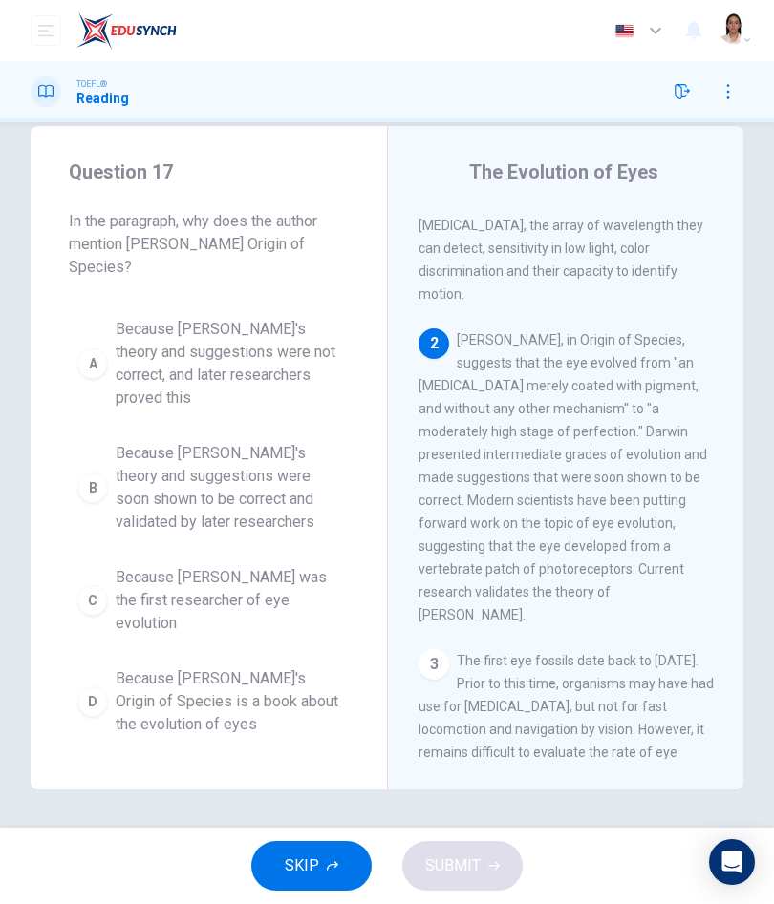
click at [95, 487] on div "B" at bounding box center [92, 488] width 31 height 31
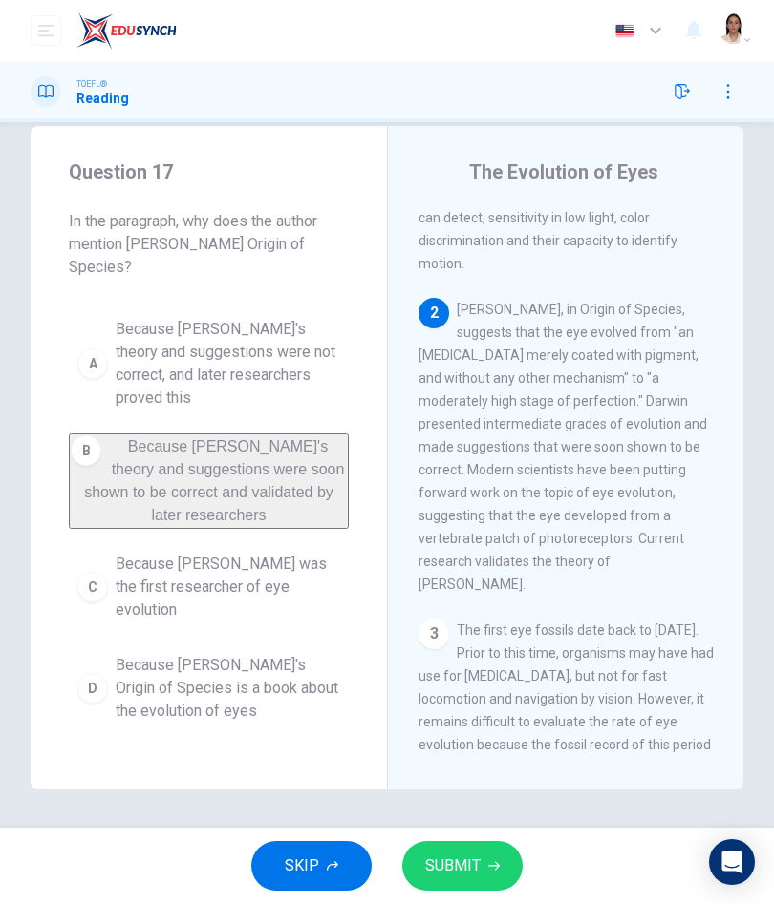
scroll to position [134, 0]
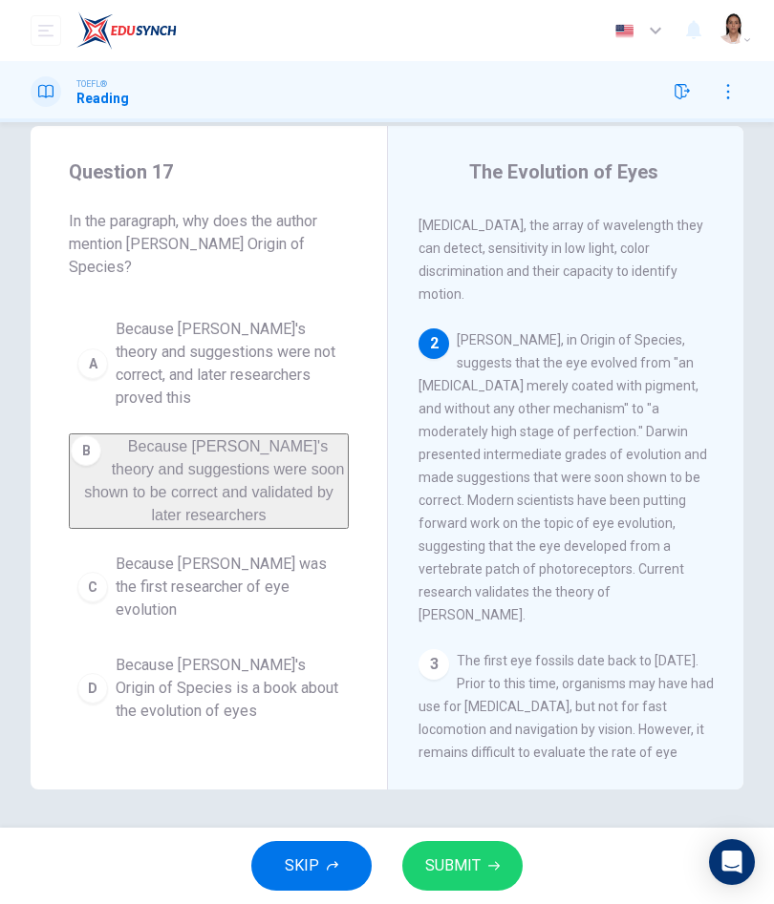
click at [497, 860] on icon "button" at bounding box center [493, 865] width 11 height 11
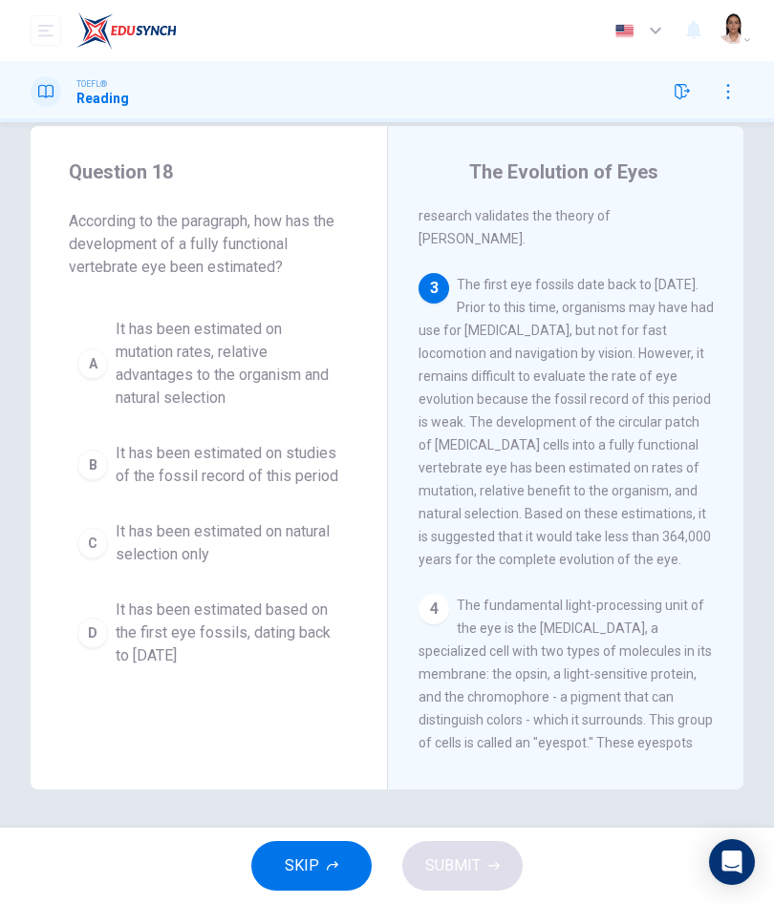
scroll to position [513, 0]
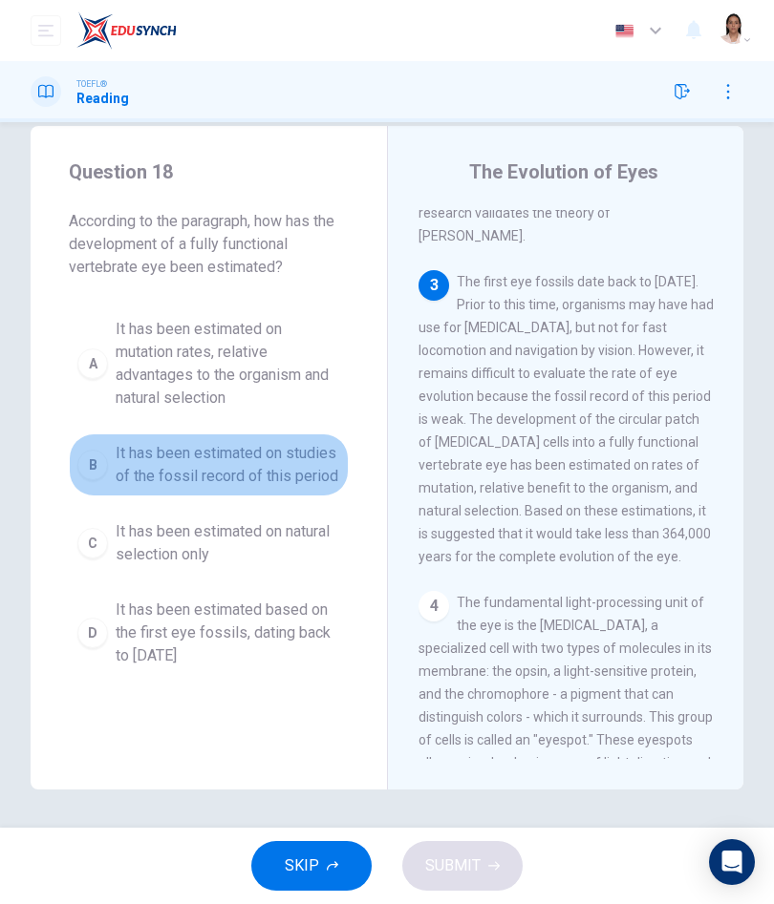
click at [85, 463] on div "B" at bounding box center [92, 465] width 31 height 31
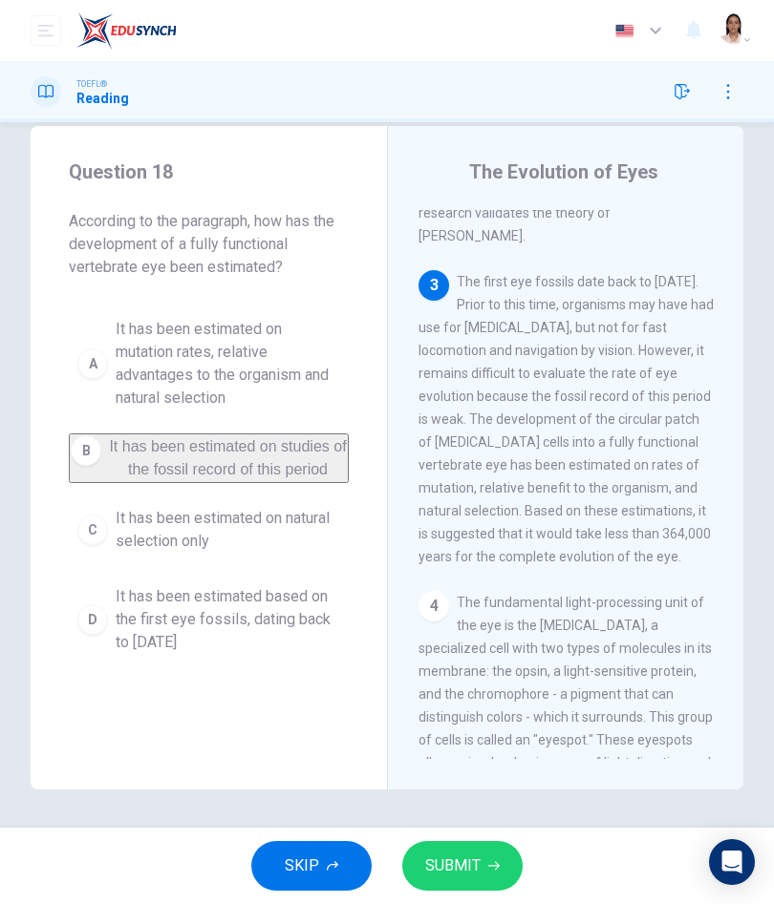
click at [223, 351] on span "It has been estimated on mutation rates, relative advantages to the organism an…" at bounding box center [228, 364] width 224 height 92
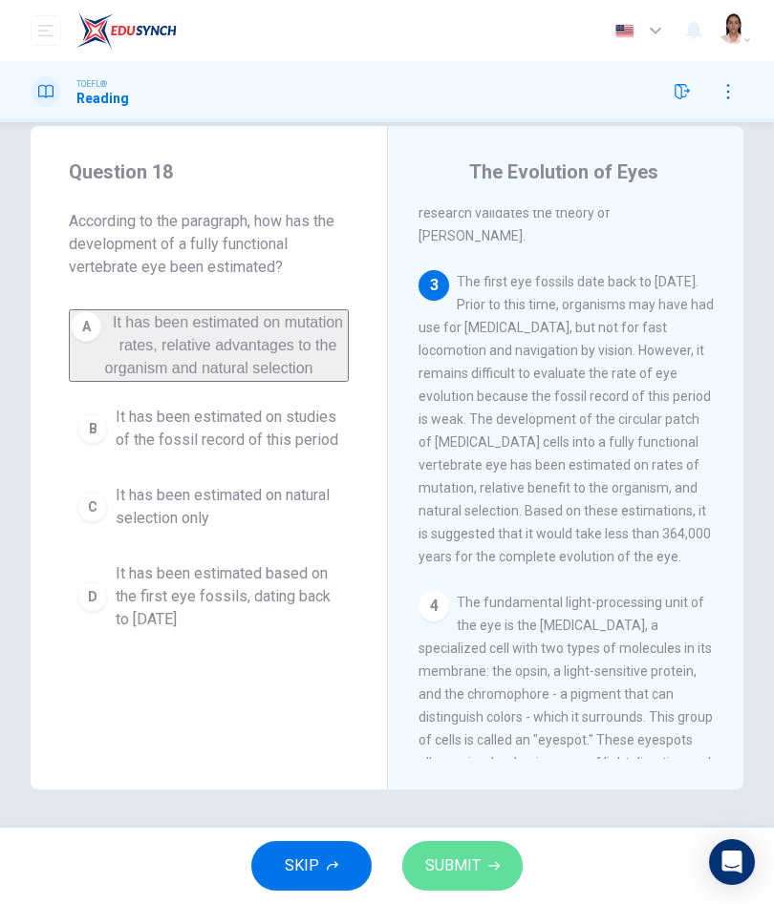
click at [467, 860] on span "SUBMIT" at bounding box center [452, 866] width 55 height 27
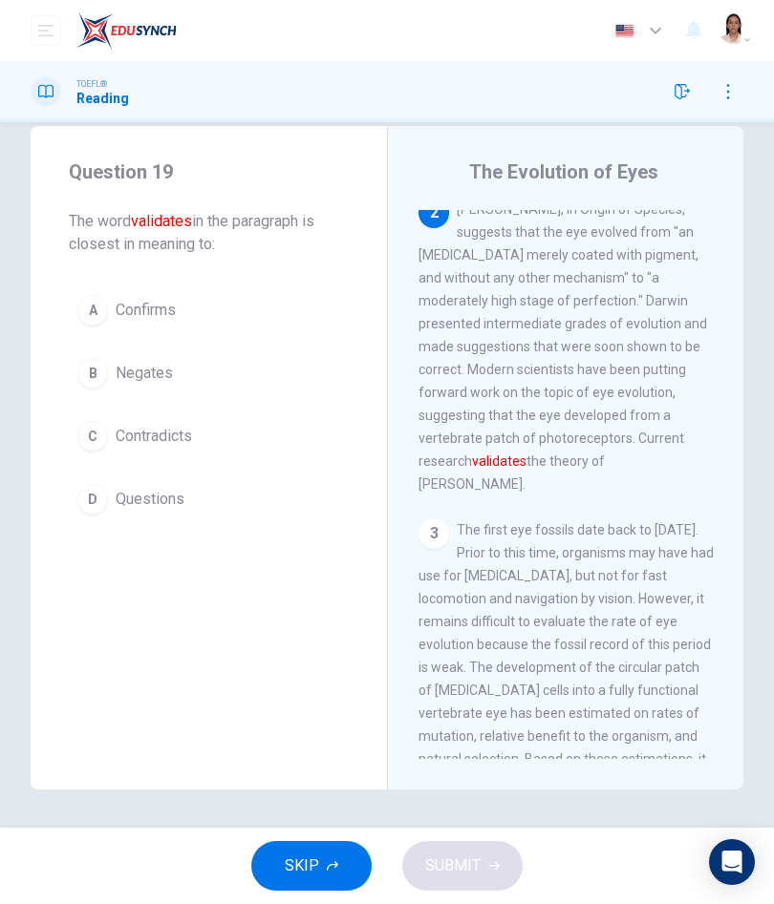
scroll to position [229, 0]
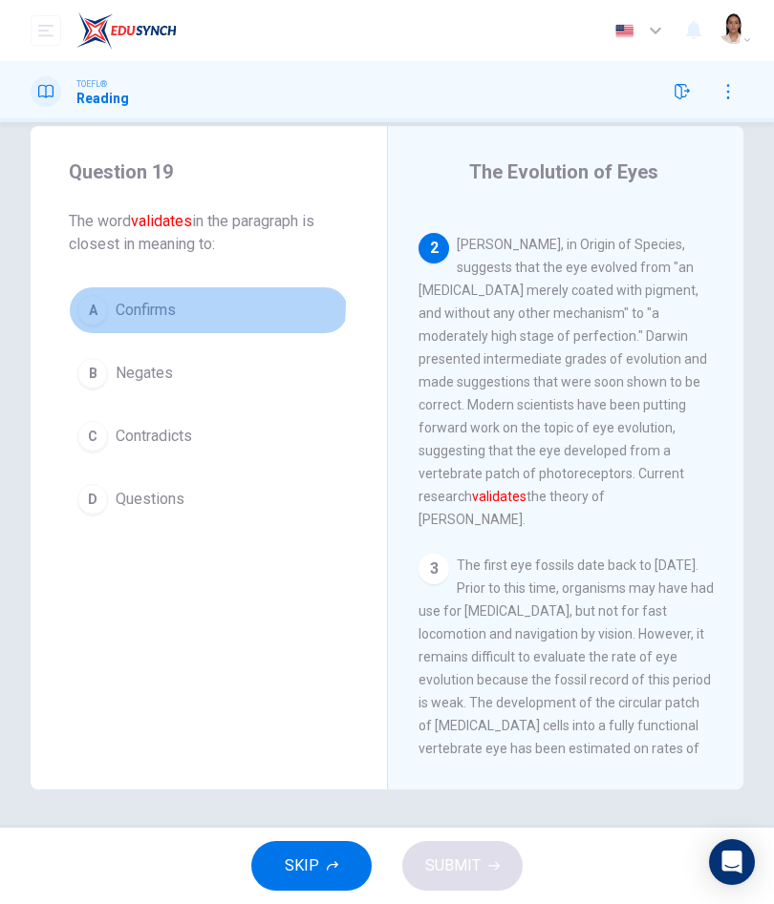
click at [82, 301] on div "A" at bounding box center [92, 310] width 31 height 31
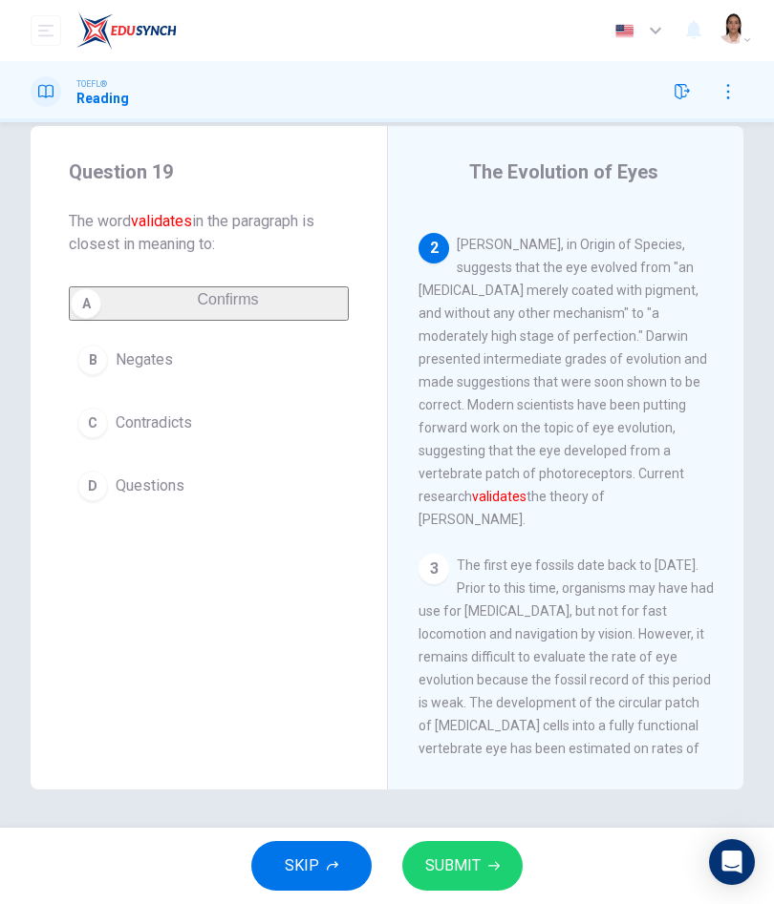
click at [457, 875] on span "SUBMIT" at bounding box center [452, 866] width 55 height 27
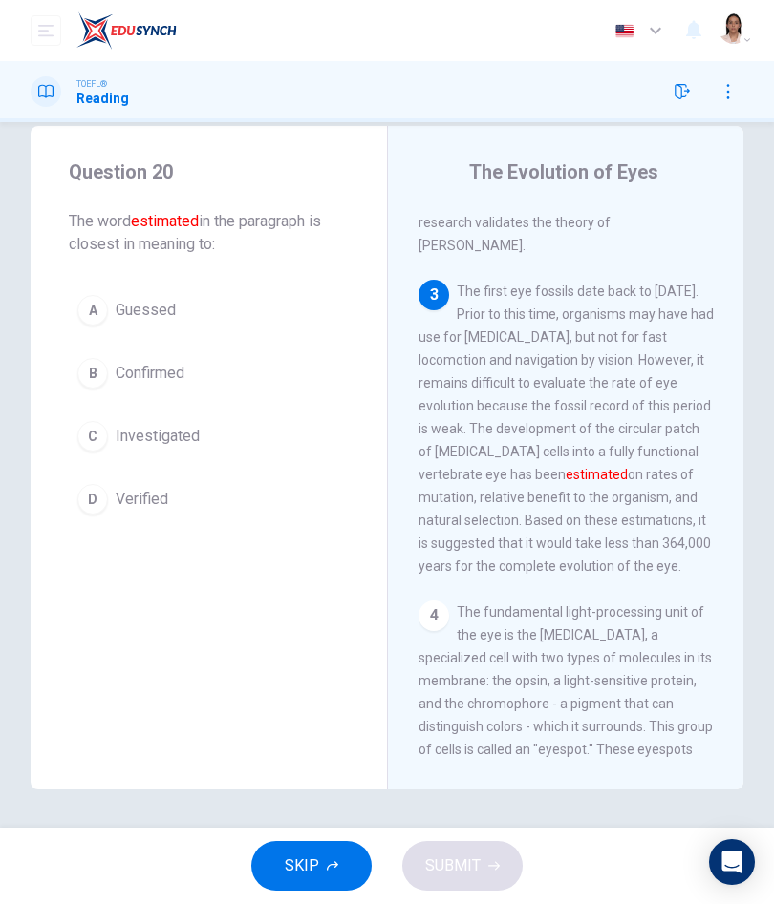
scroll to position [513, 0]
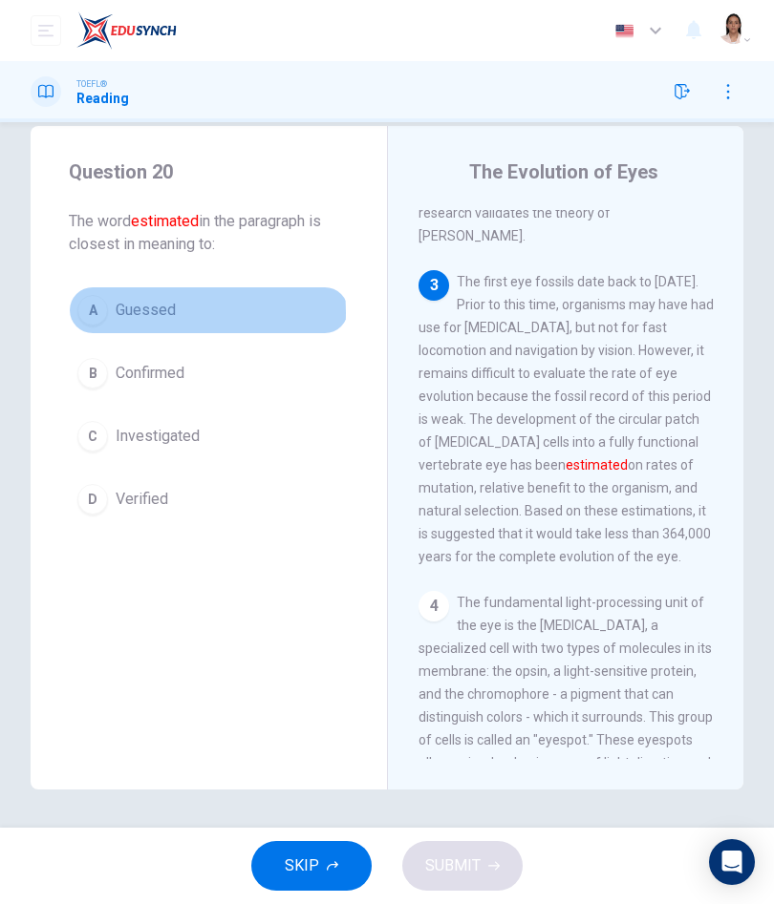
click at [100, 313] on div "A" at bounding box center [92, 310] width 31 height 31
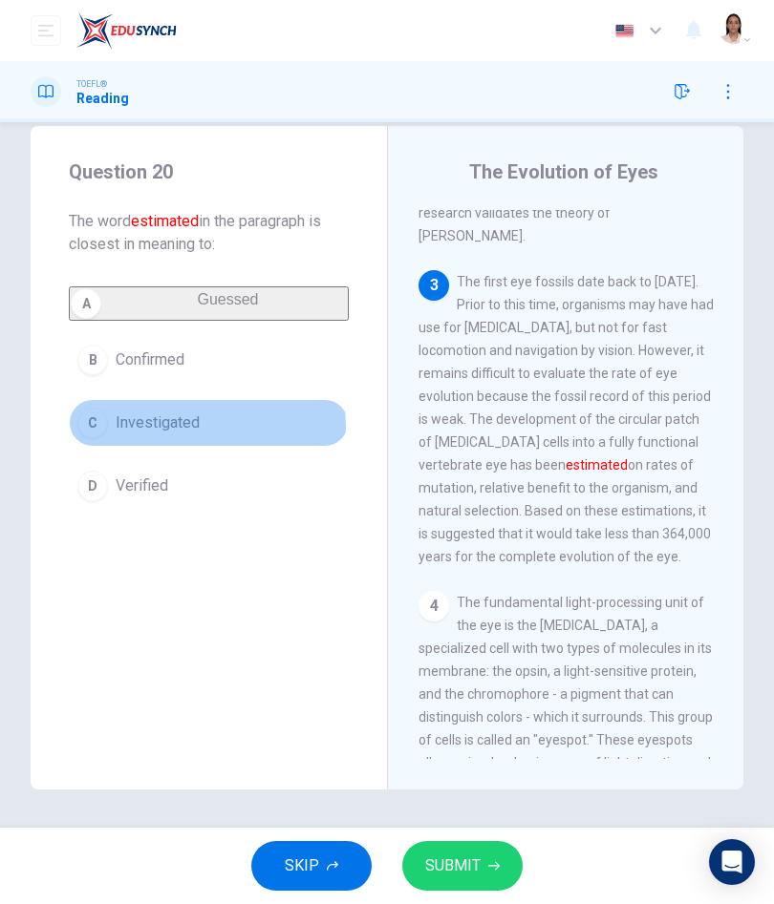
click at [172, 435] on span "Investigated" at bounding box center [158, 423] width 84 height 23
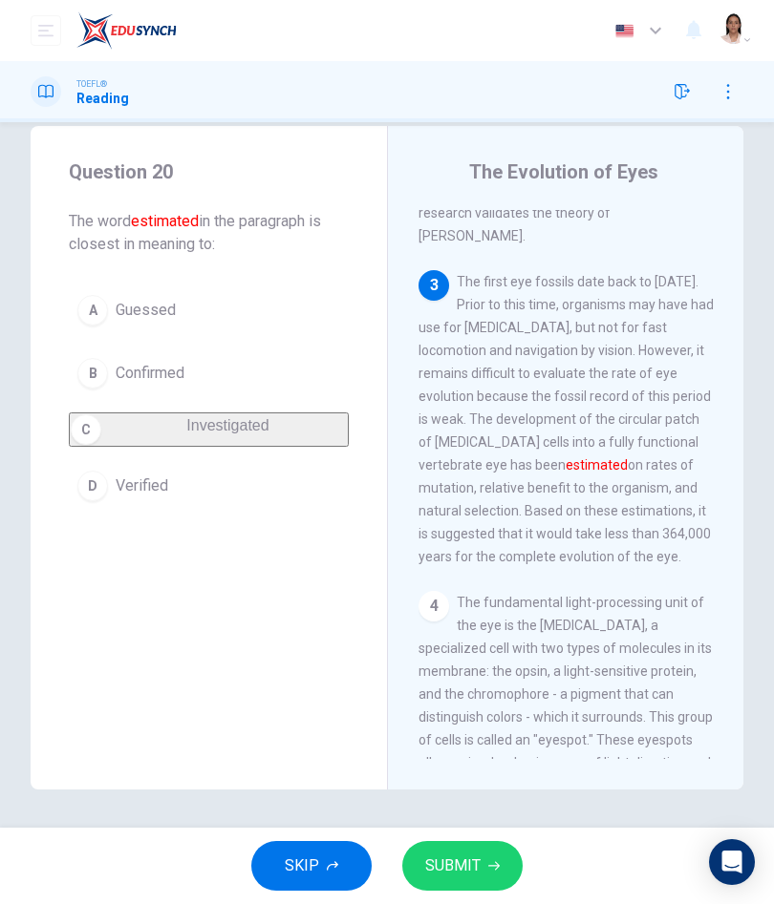
click at [461, 863] on span "SUBMIT" at bounding box center [452, 866] width 55 height 27
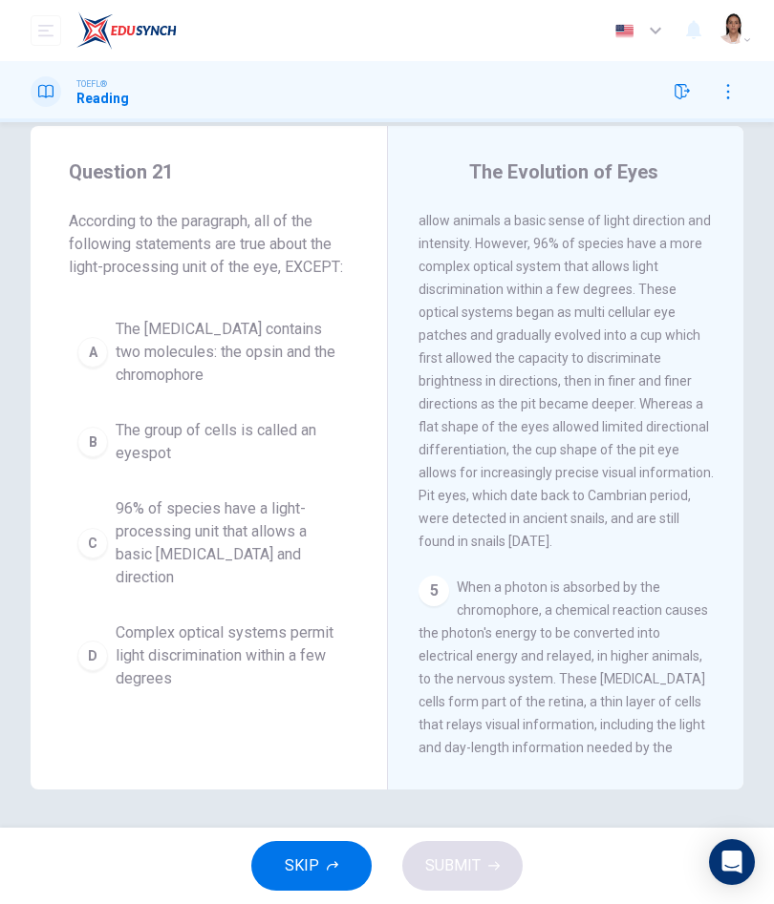
scroll to position [1063, 0]
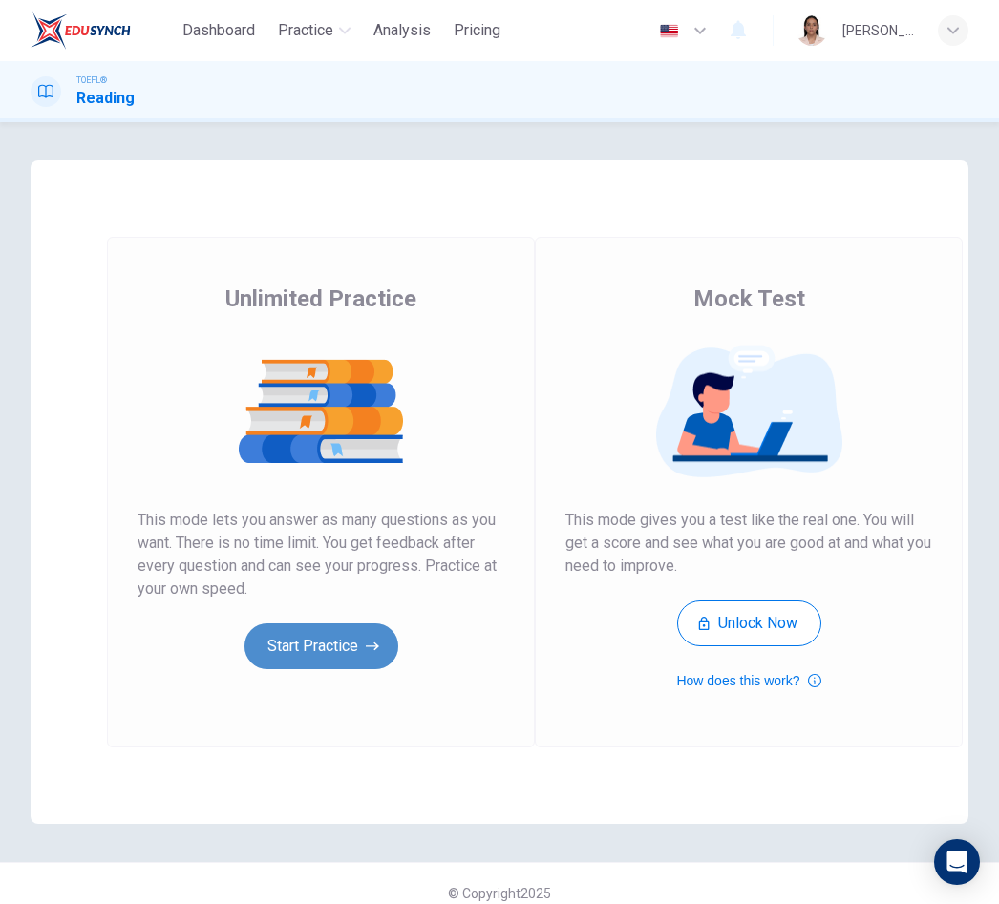
click at [299, 642] on button "Start Practice" at bounding box center [321, 647] width 154 height 46
